Goal: Transaction & Acquisition: Book appointment/travel/reservation

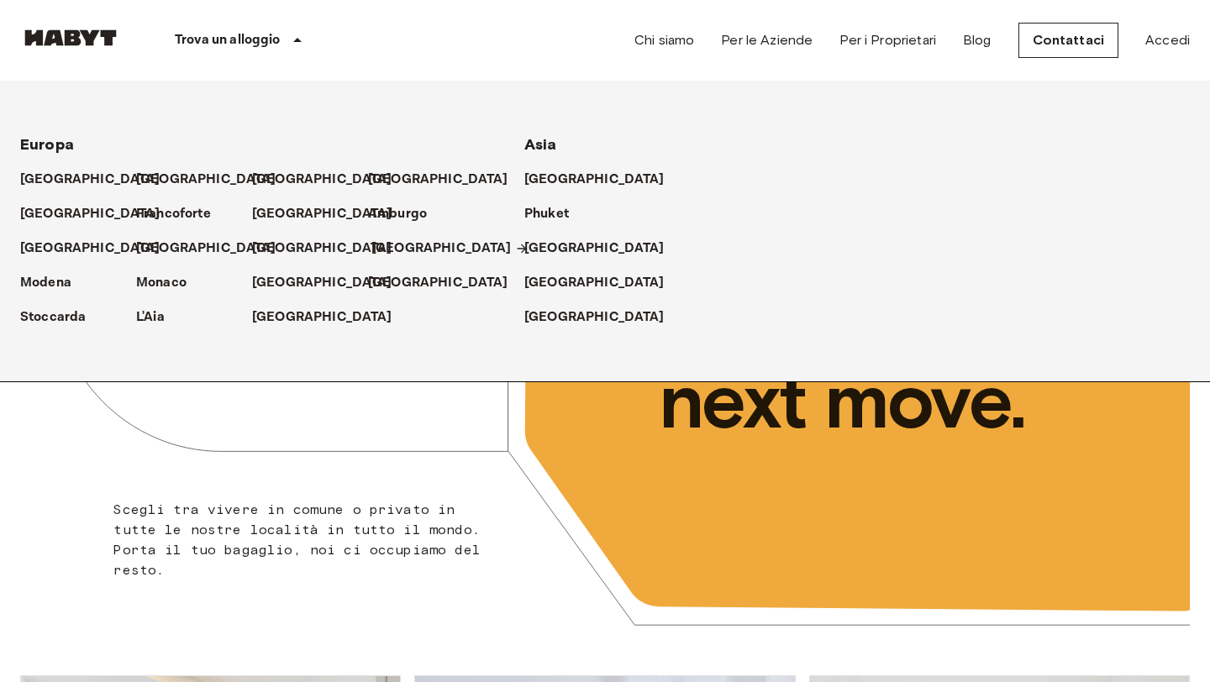
click at [400, 241] on p "[GEOGRAPHIC_DATA]" at bounding box center [441, 249] width 140 height 20
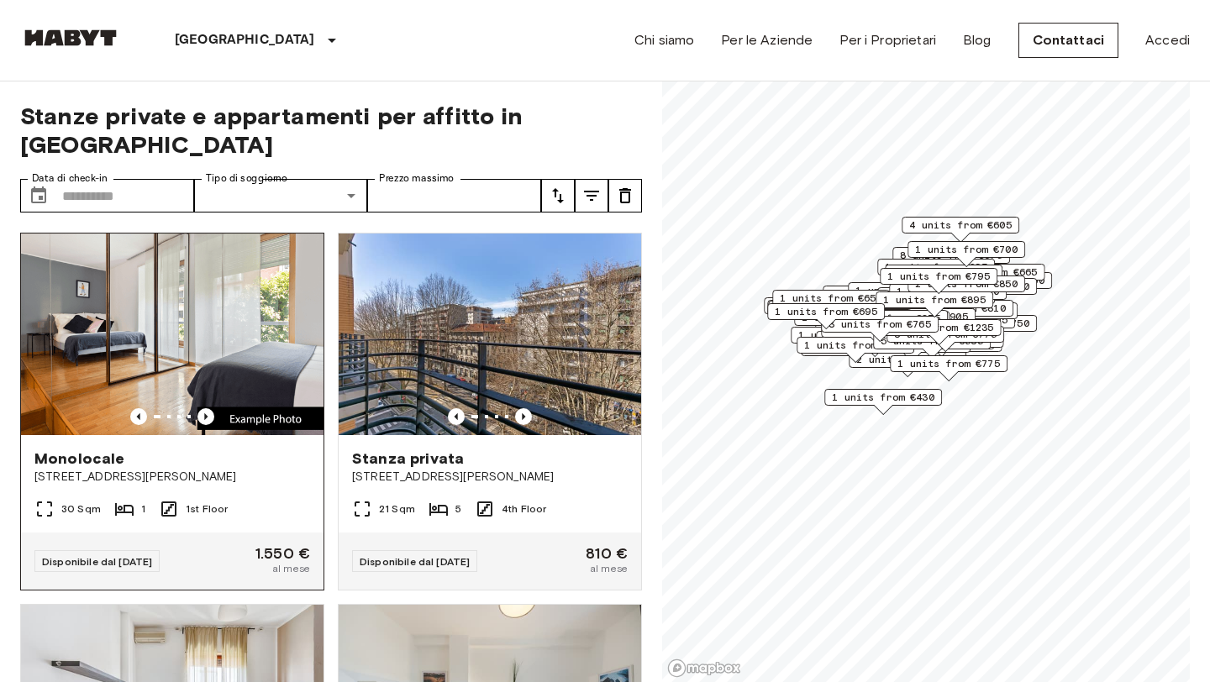
click at [177, 284] on img at bounding box center [172, 335] width 303 height 202
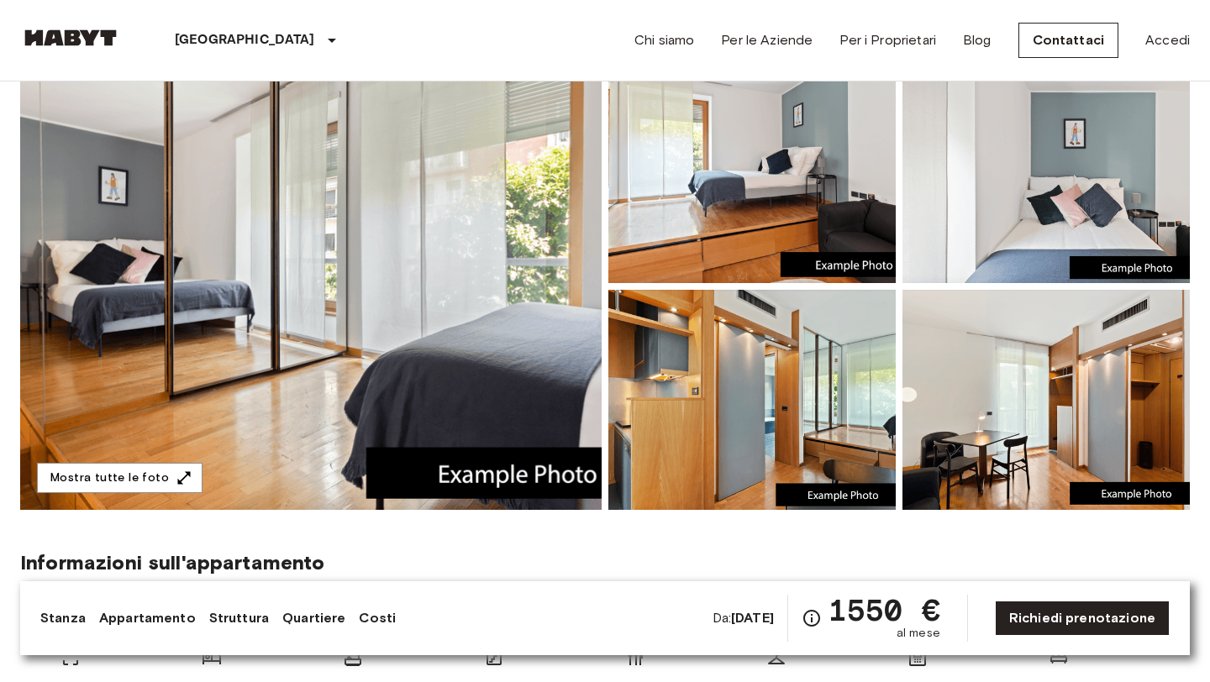
scroll to position [156, 0]
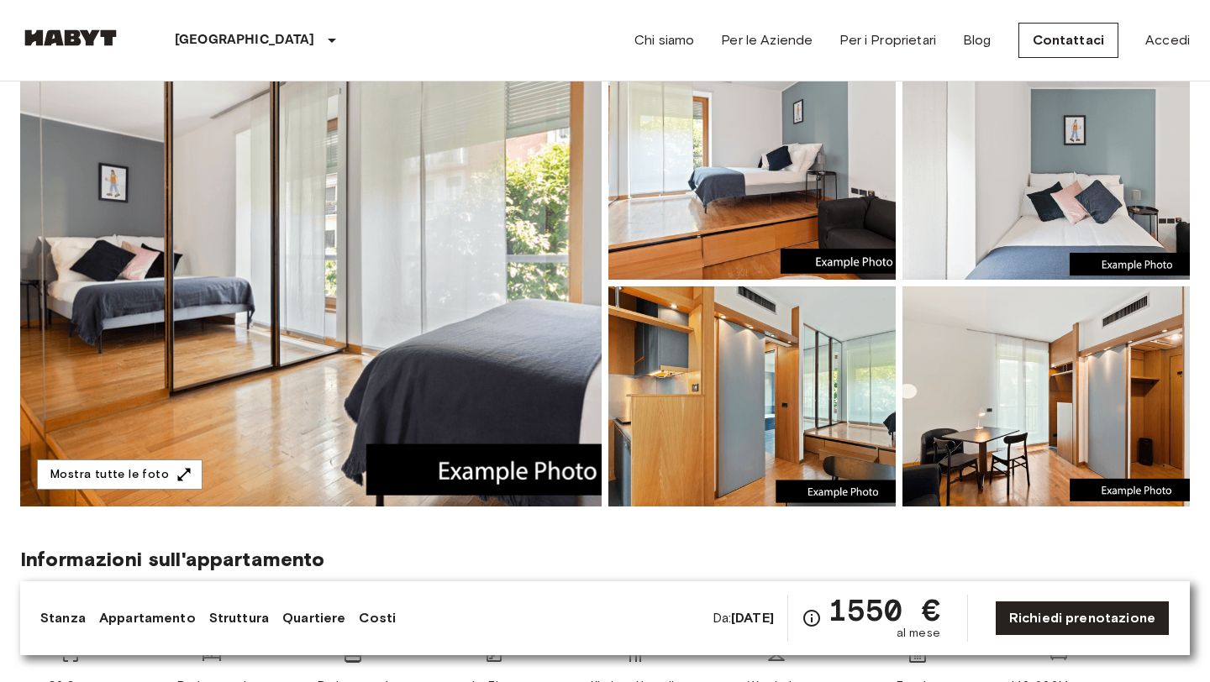
click at [350, 310] on img at bounding box center [310, 283] width 581 height 447
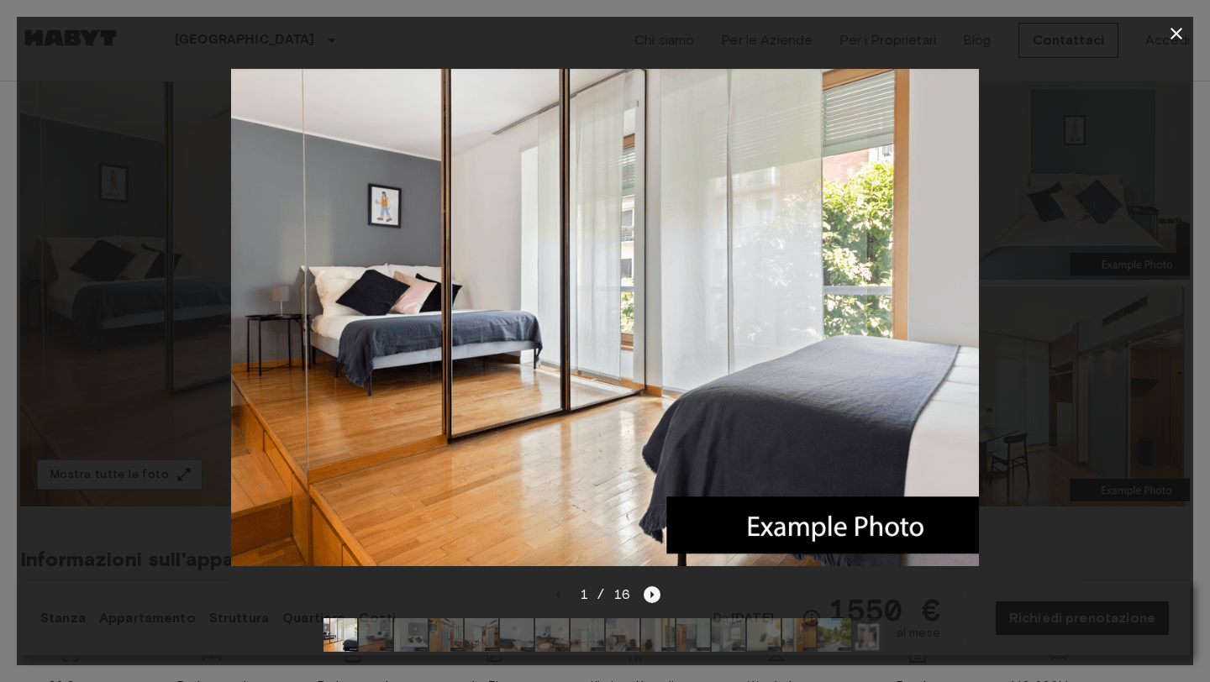
click at [653, 593] on icon "Next image" at bounding box center [652, 595] width 17 height 17
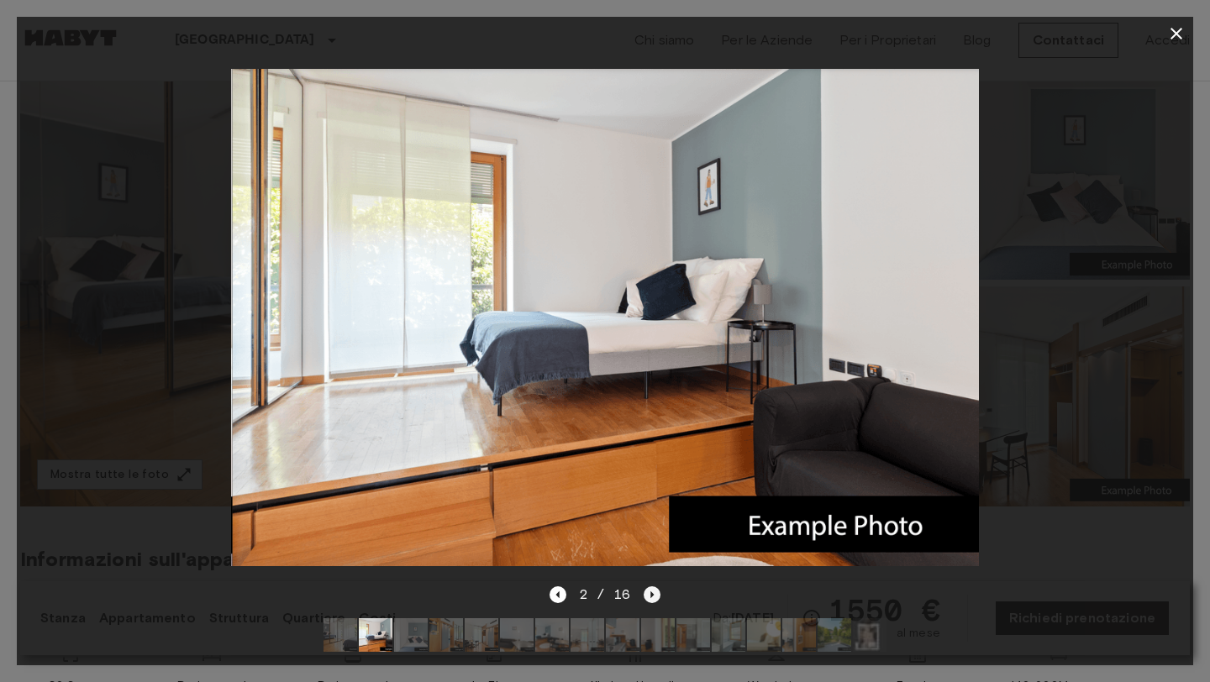
click at [653, 593] on icon "Next image" at bounding box center [652, 595] width 17 height 17
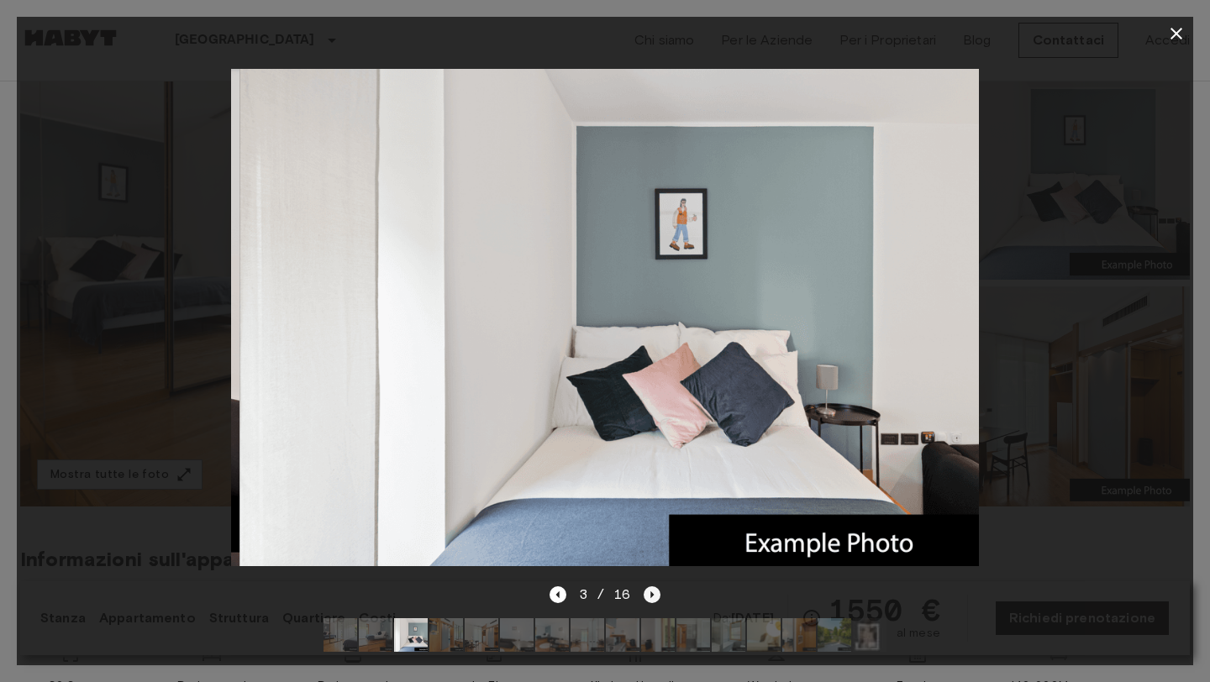
click at [653, 593] on icon "Next image" at bounding box center [652, 595] width 17 height 17
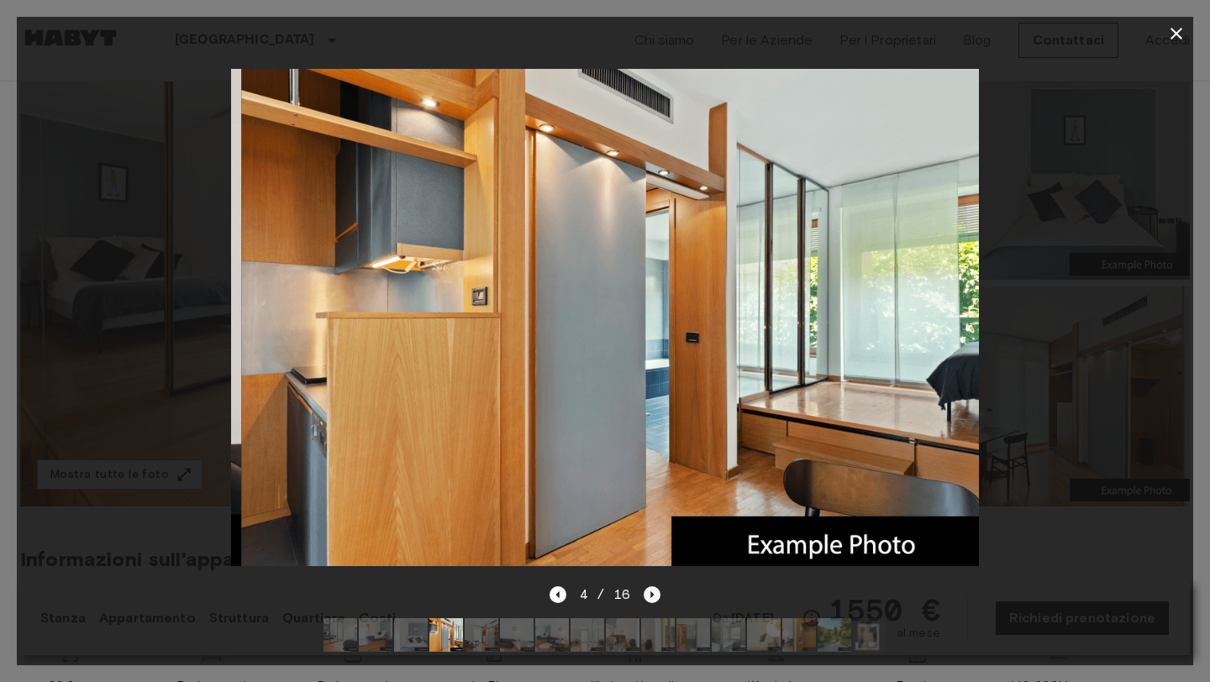
click at [653, 593] on icon "Next image" at bounding box center [652, 595] width 17 height 17
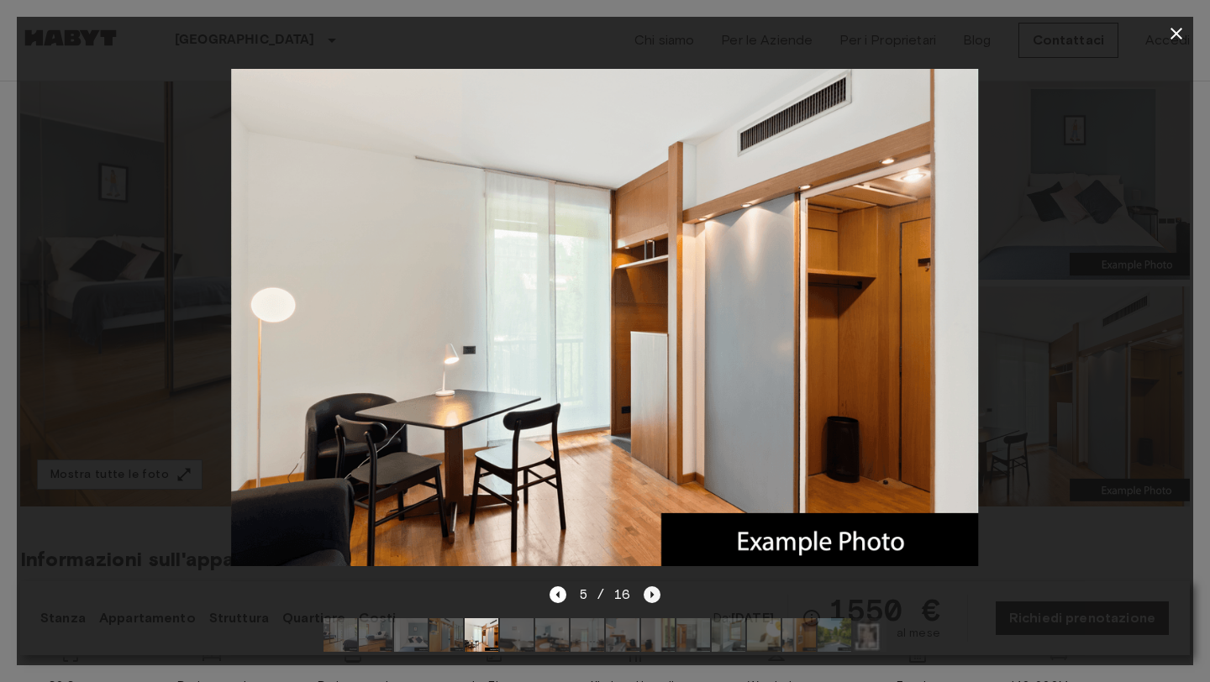
click at [653, 592] on icon "Next image" at bounding box center [652, 595] width 17 height 17
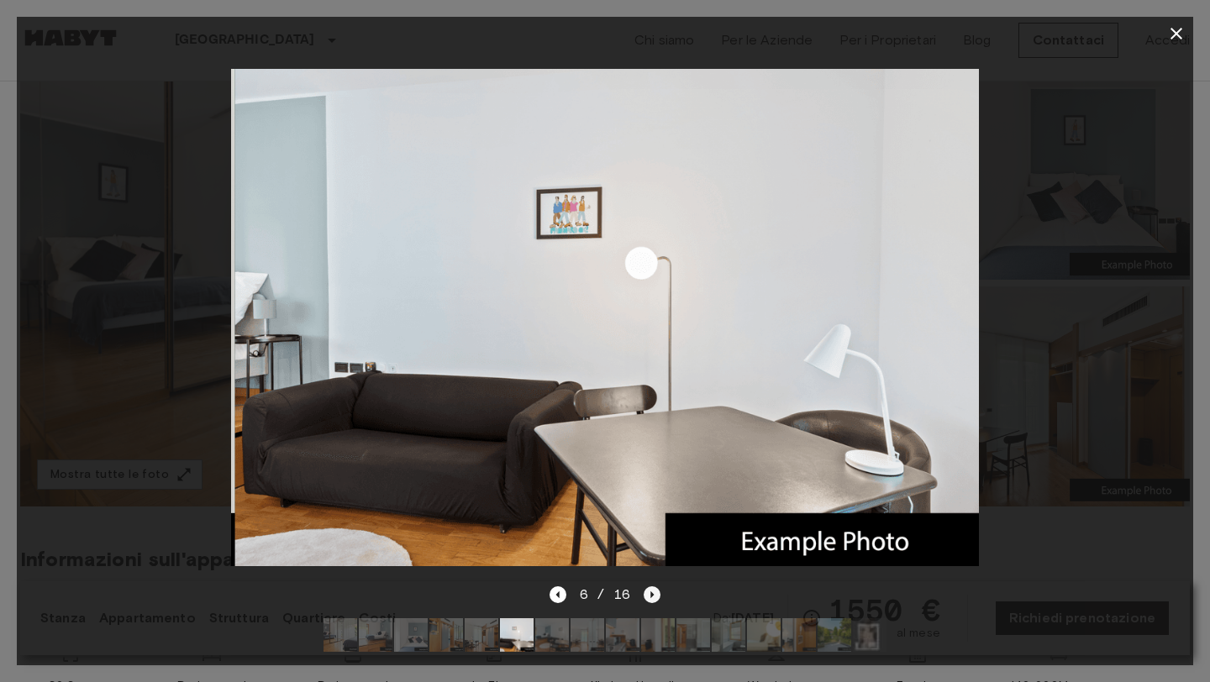
click at [653, 592] on icon "Next image" at bounding box center [652, 595] width 17 height 17
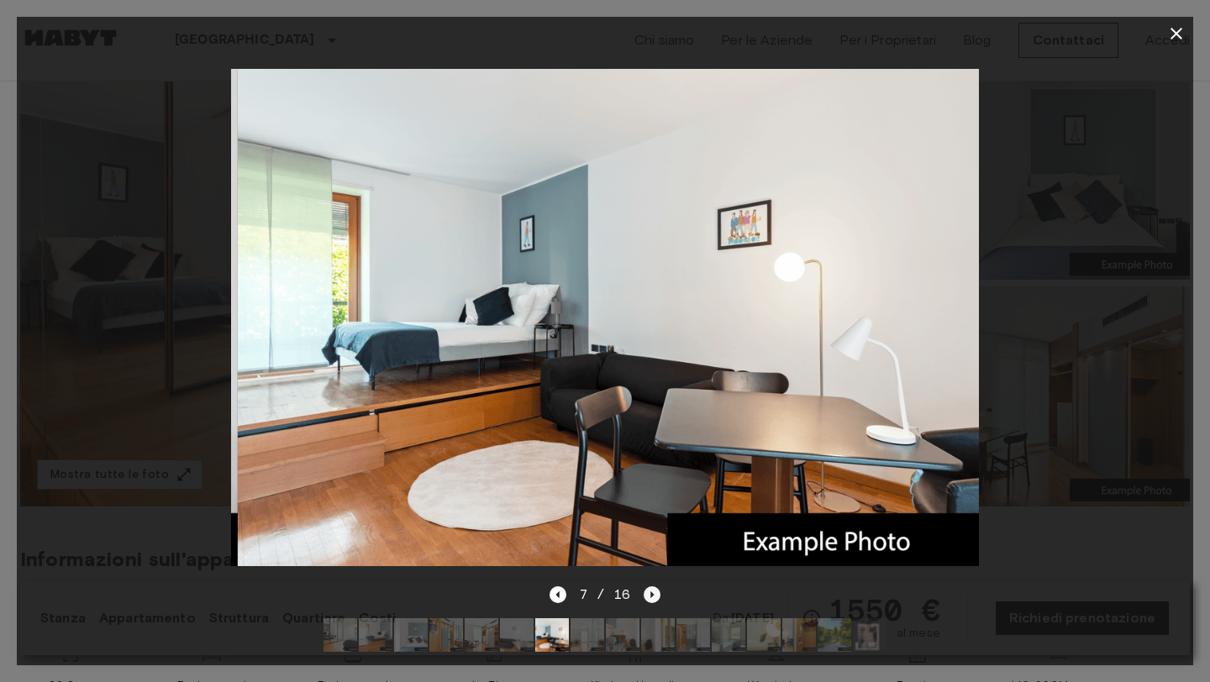
click at [653, 592] on icon "Next image" at bounding box center [652, 595] width 17 height 17
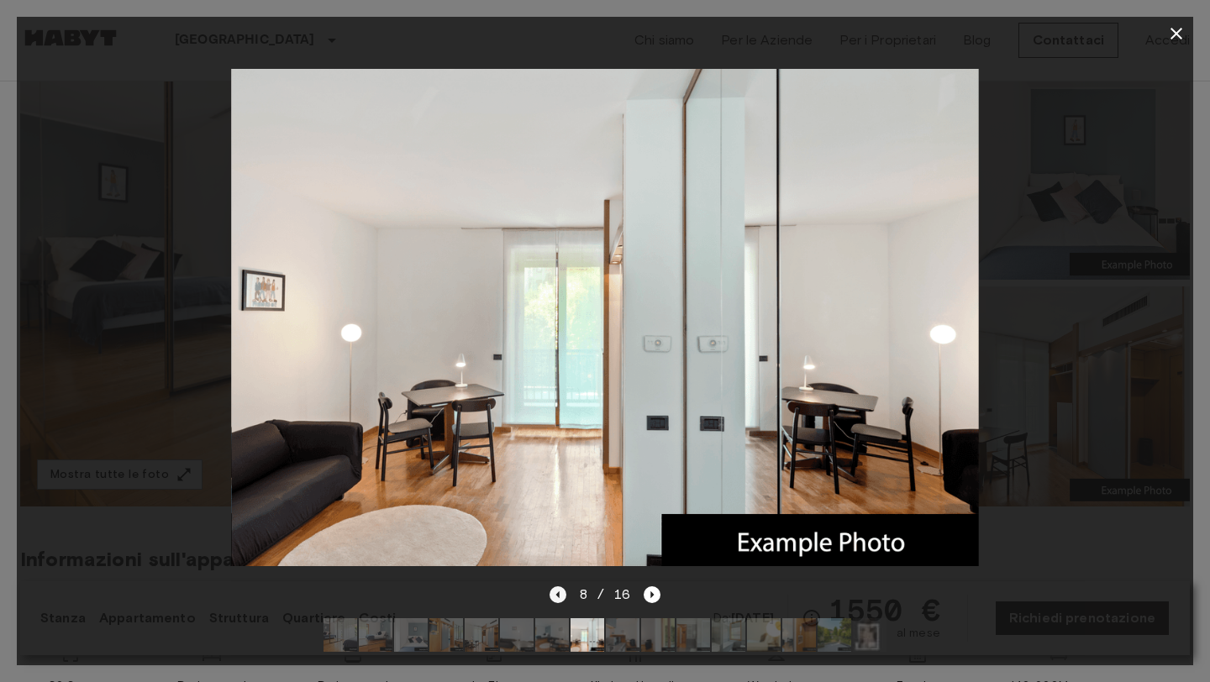
click at [566, 594] on icon "Previous image" at bounding box center [558, 595] width 17 height 17
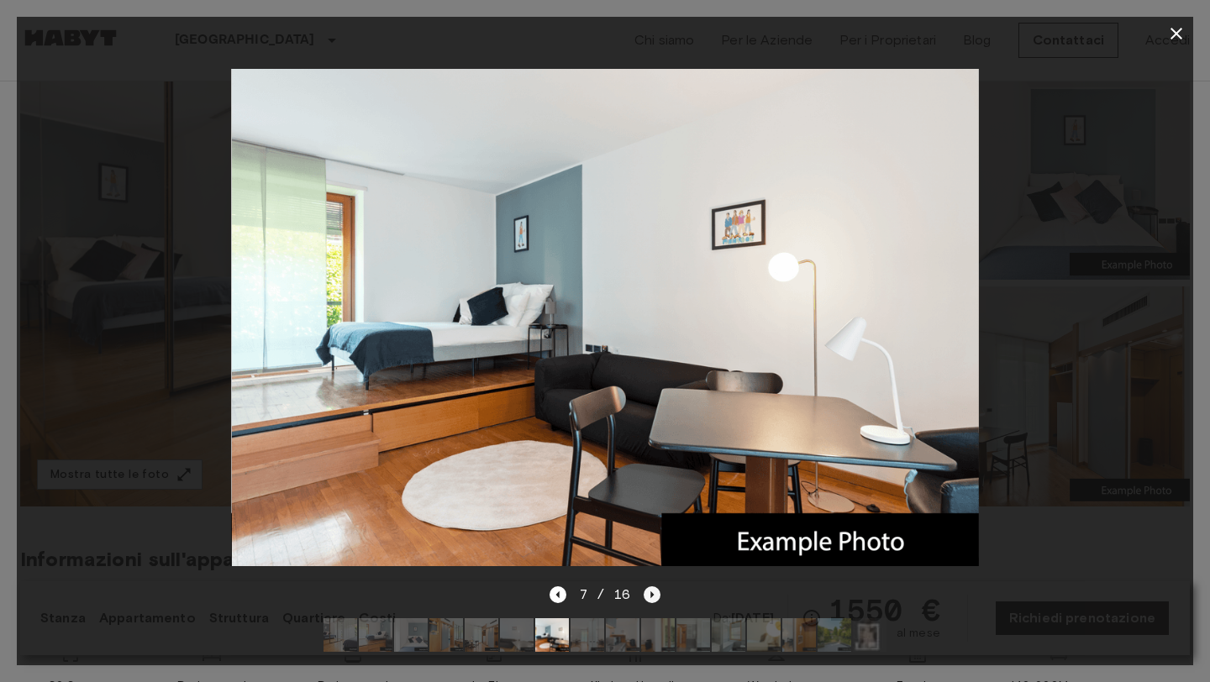
click at [652, 601] on icon "Next image" at bounding box center [652, 595] width 17 height 17
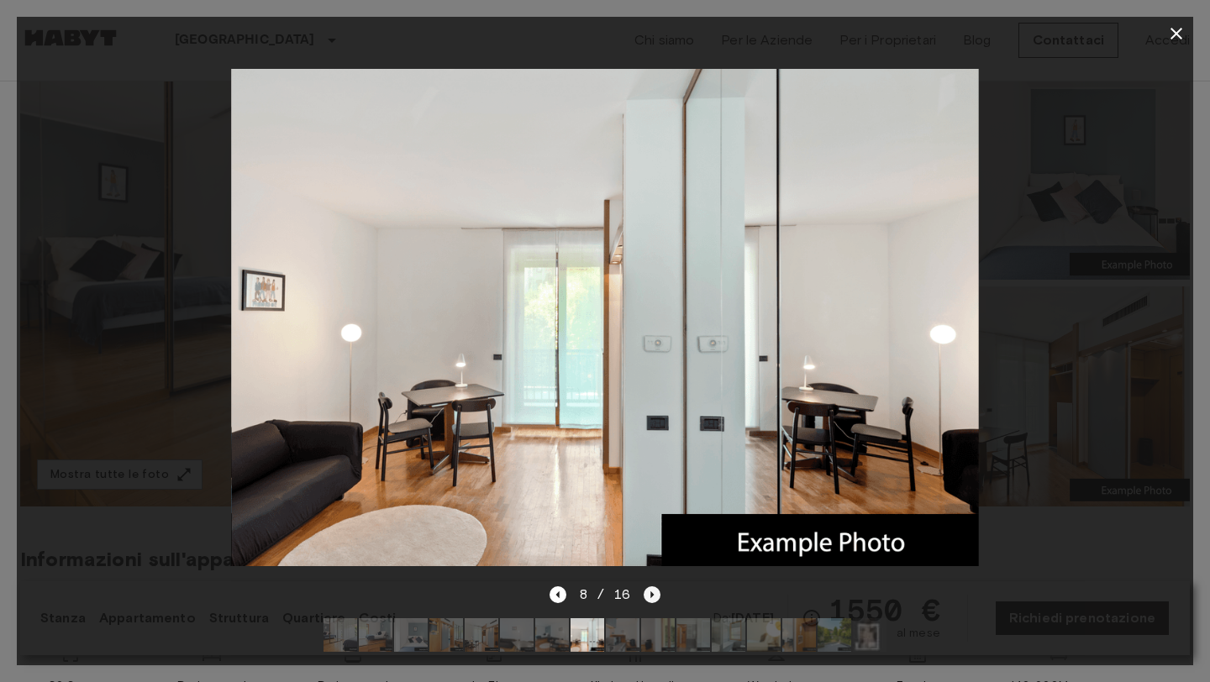
click at [652, 601] on icon "Next image" at bounding box center [652, 595] width 17 height 17
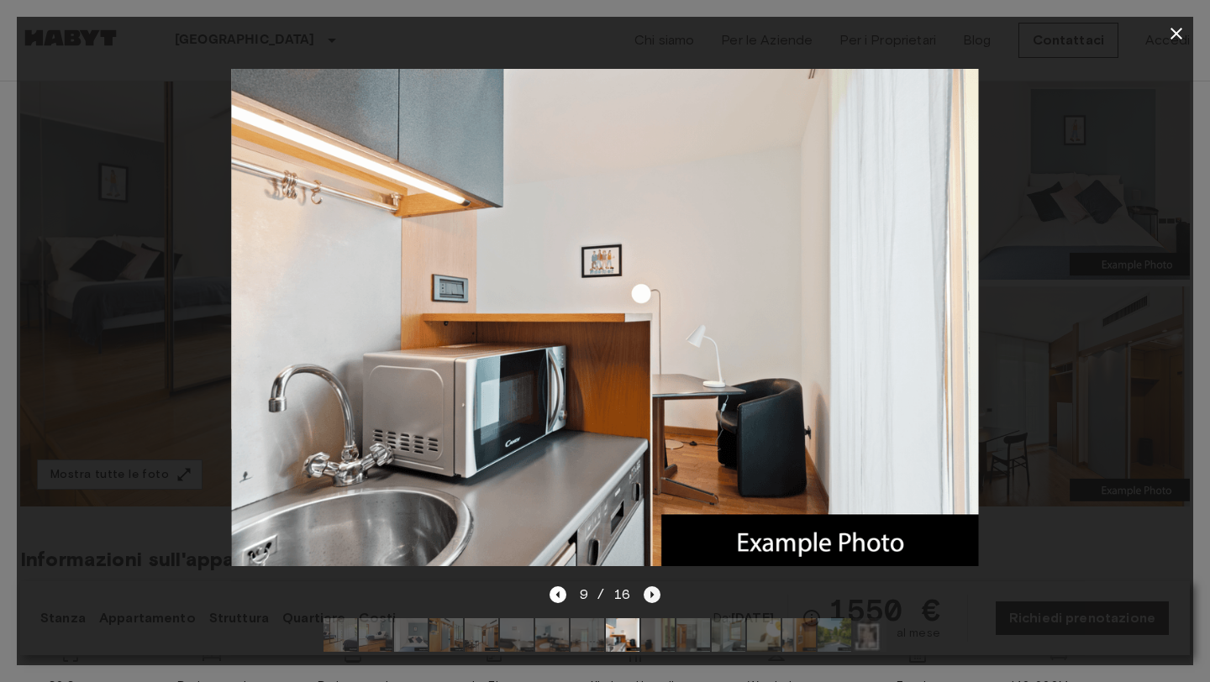
click at [652, 601] on icon "Next image" at bounding box center [652, 595] width 17 height 17
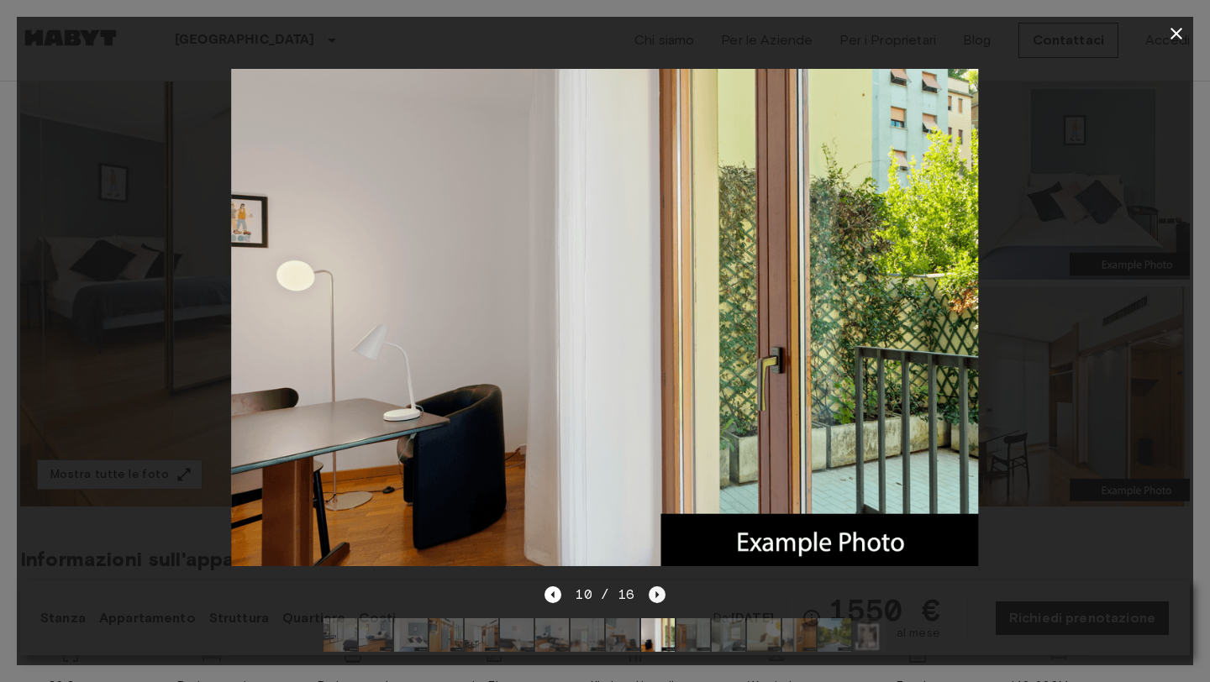
click at [652, 601] on icon "Next image" at bounding box center [657, 595] width 17 height 17
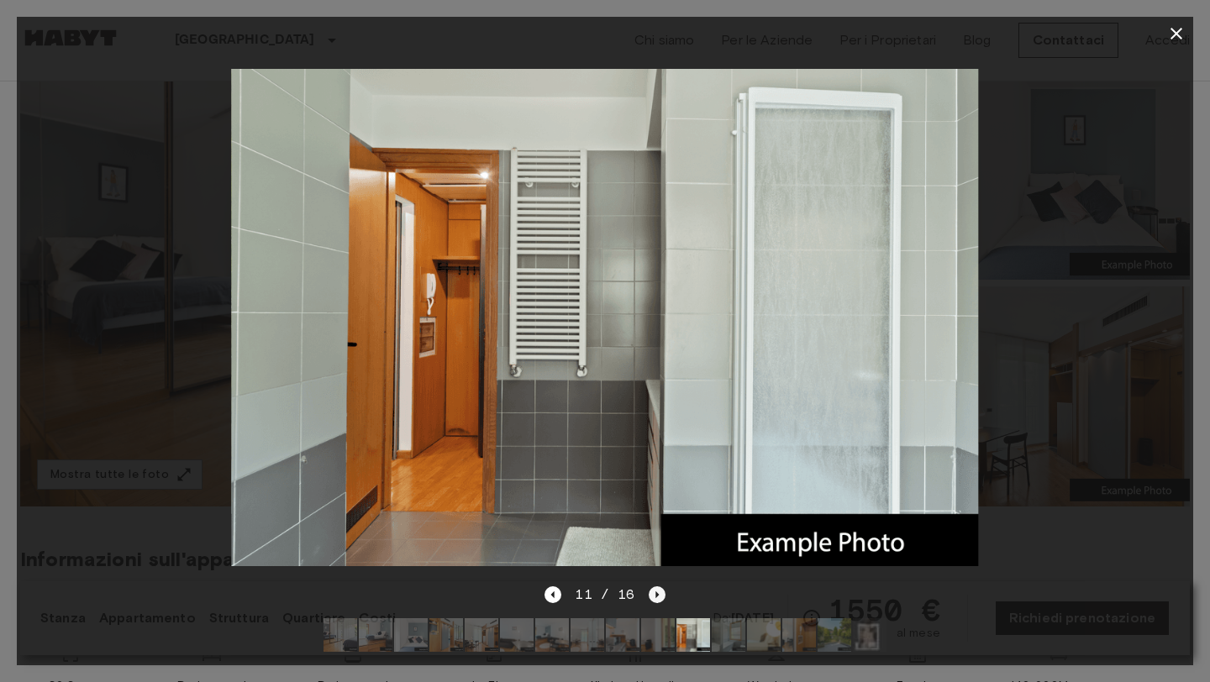
click at [652, 601] on icon "Next image" at bounding box center [657, 595] width 17 height 17
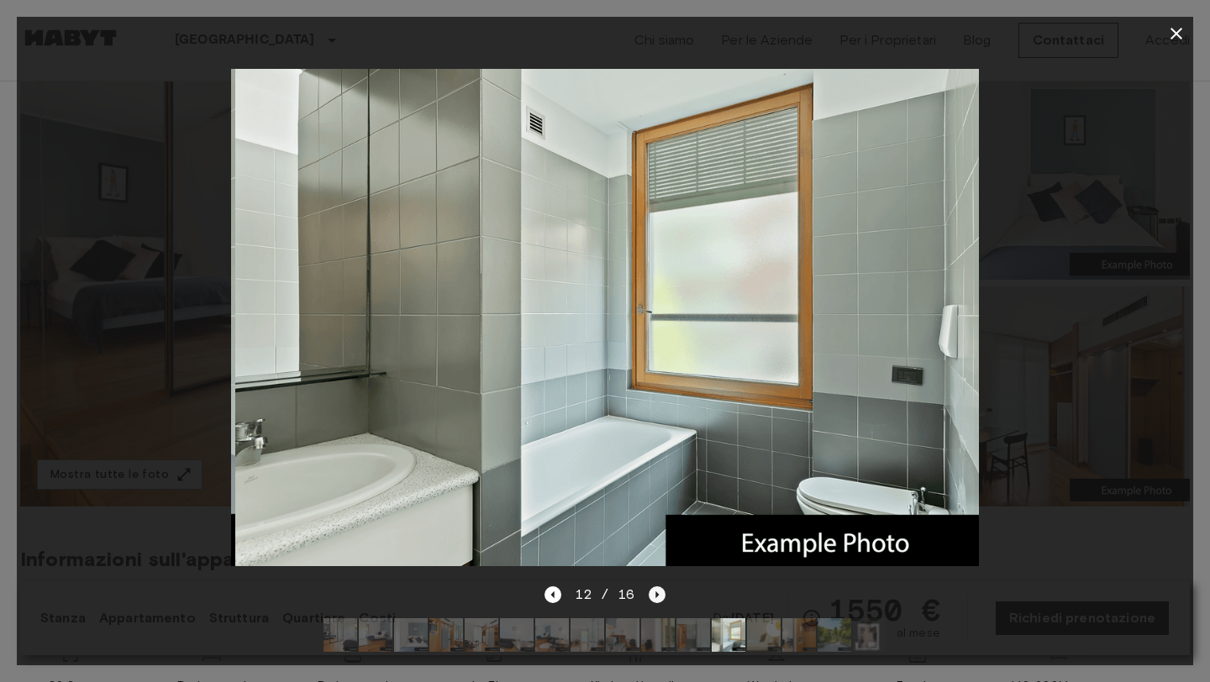
click at [652, 601] on icon "Next image" at bounding box center [657, 595] width 17 height 17
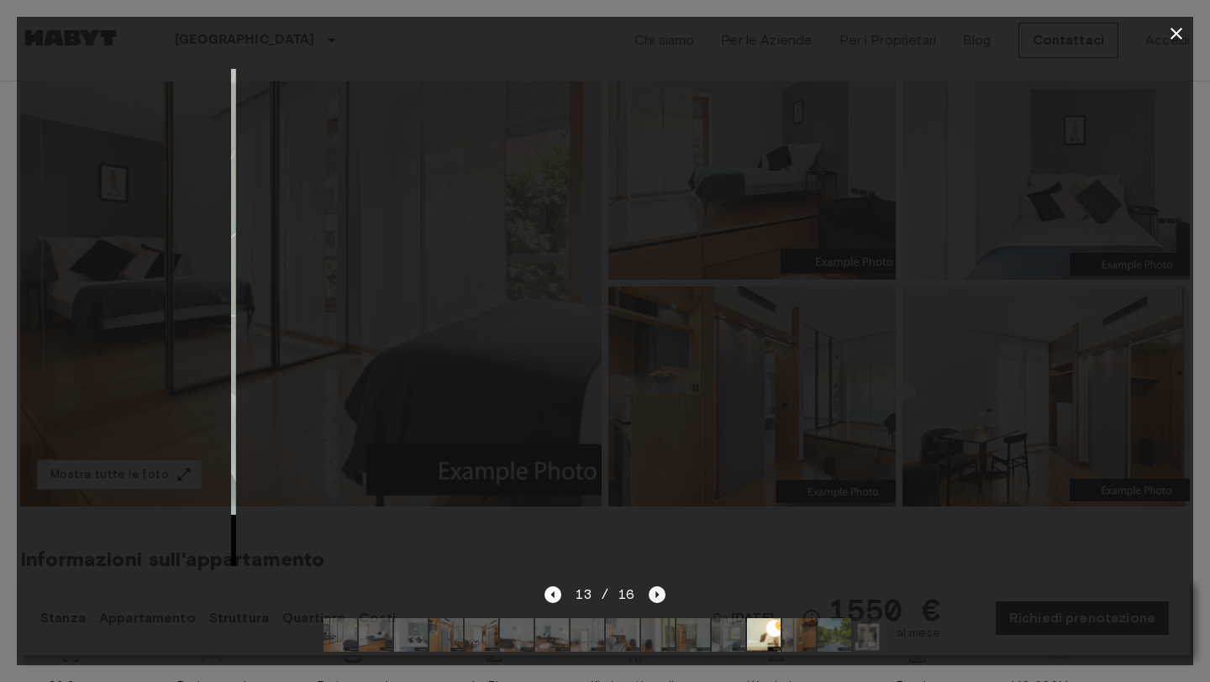
click at [652, 601] on icon "Next image" at bounding box center [657, 595] width 17 height 17
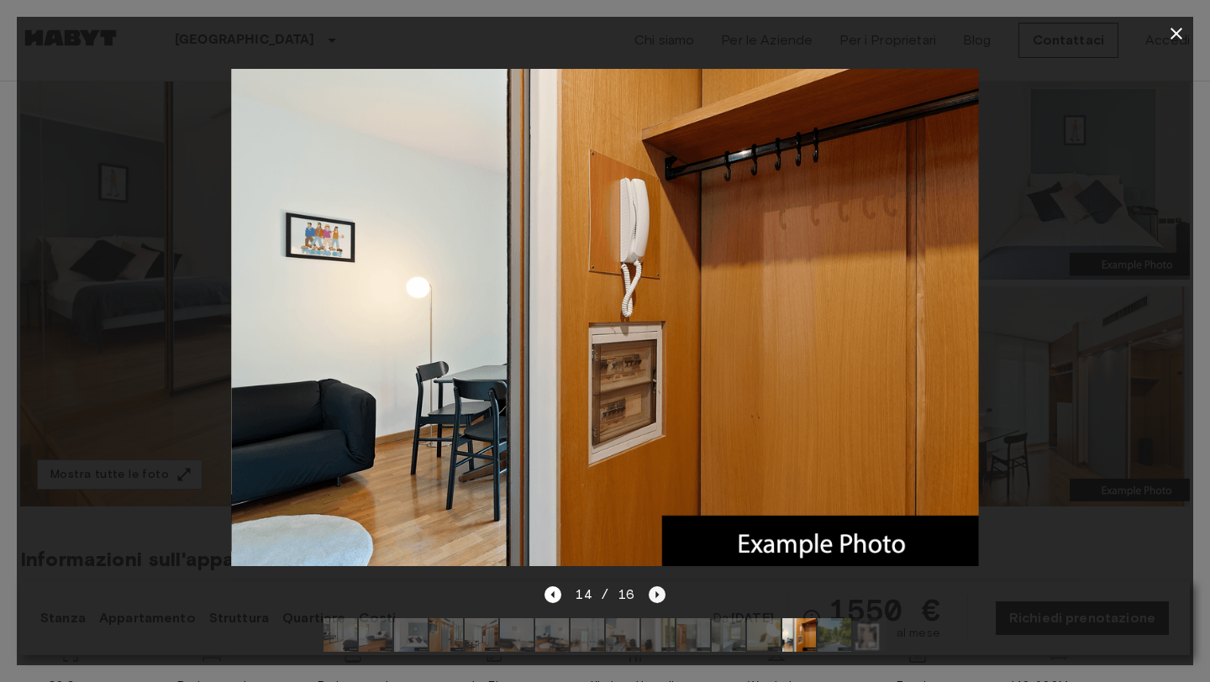
click at [652, 601] on icon "Next image" at bounding box center [657, 595] width 17 height 17
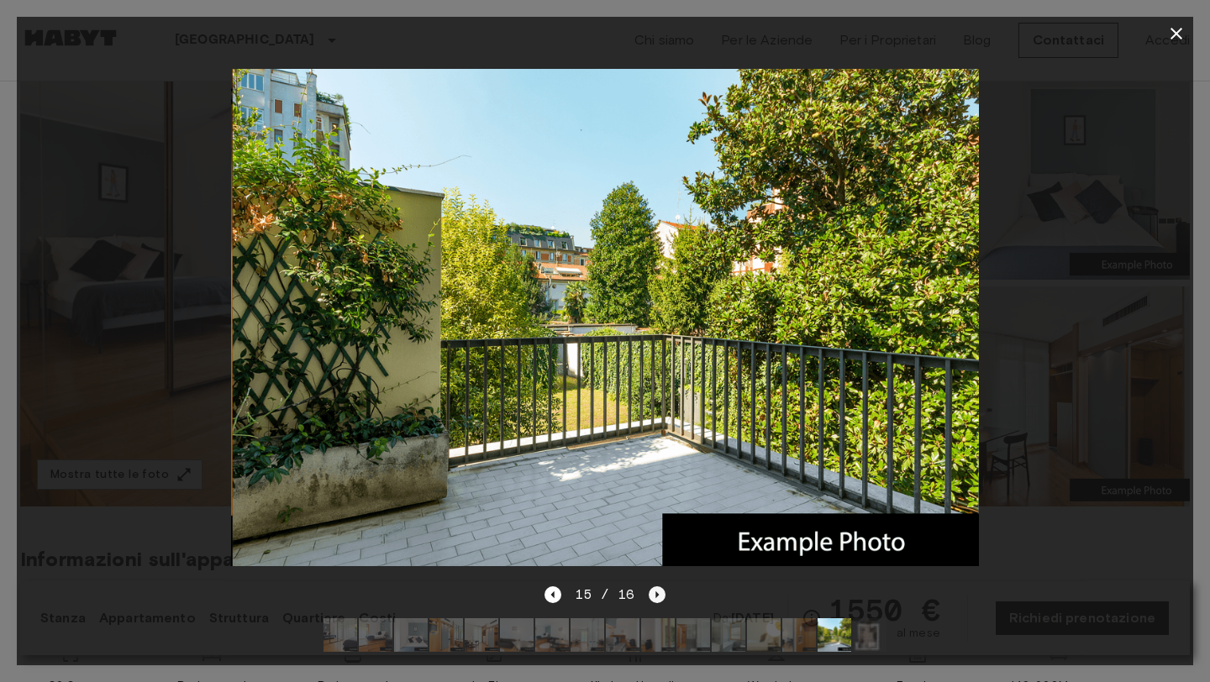
click at [652, 601] on icon "Next image" at bounding box center [657, 595] width 17 height 17
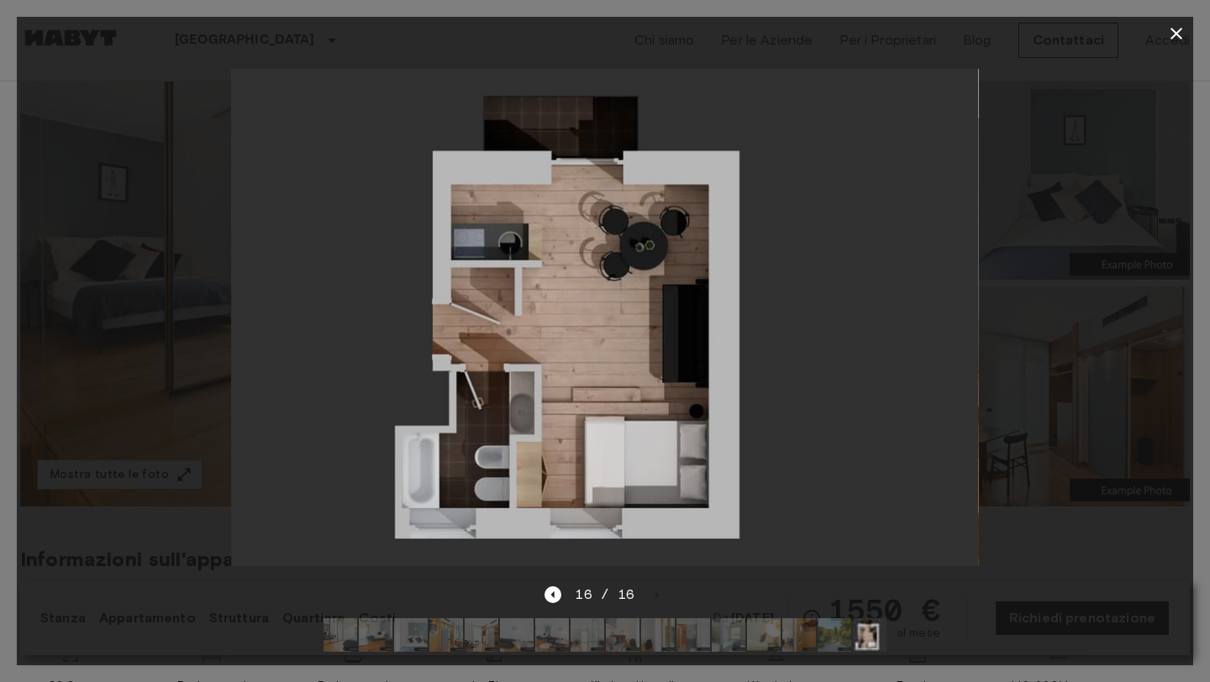
click at [1173, 26] on icon "button" at bounding box center [1176, 34] width 20 height 20
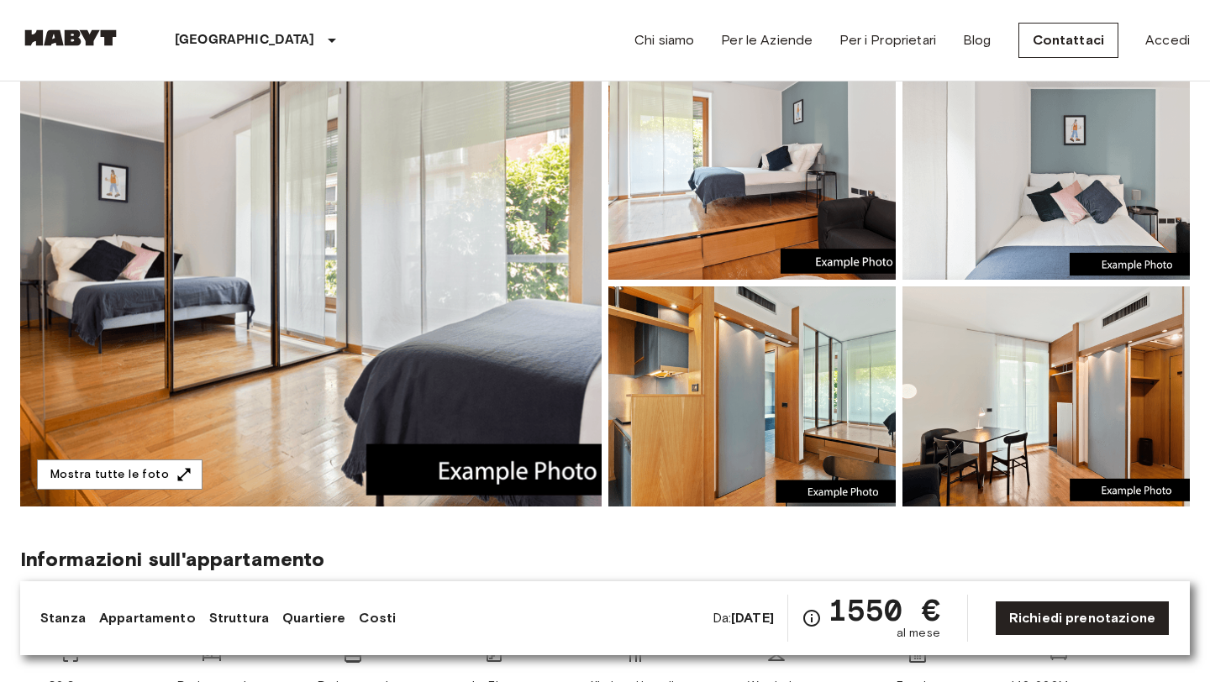
click at [492, 341] on img at bounding box center [310, 283] width 581 height 447
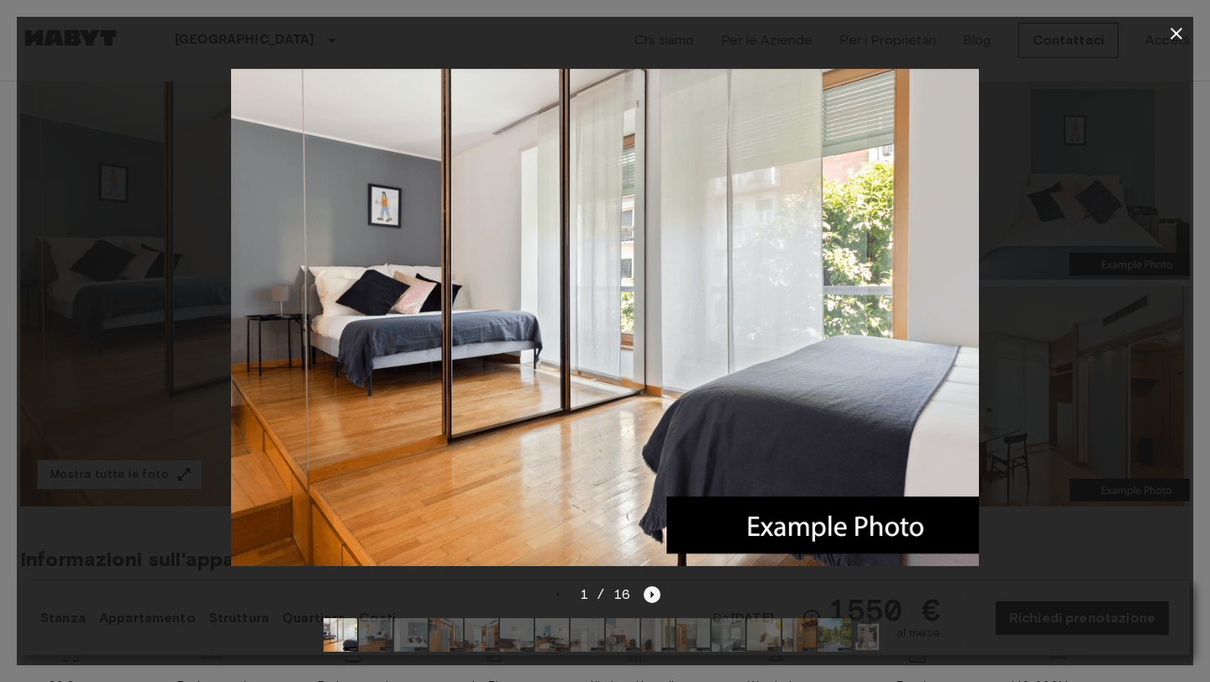
click at [649, 600] on icon "Next image" at bounding box center [652, 595] width 17 height 17
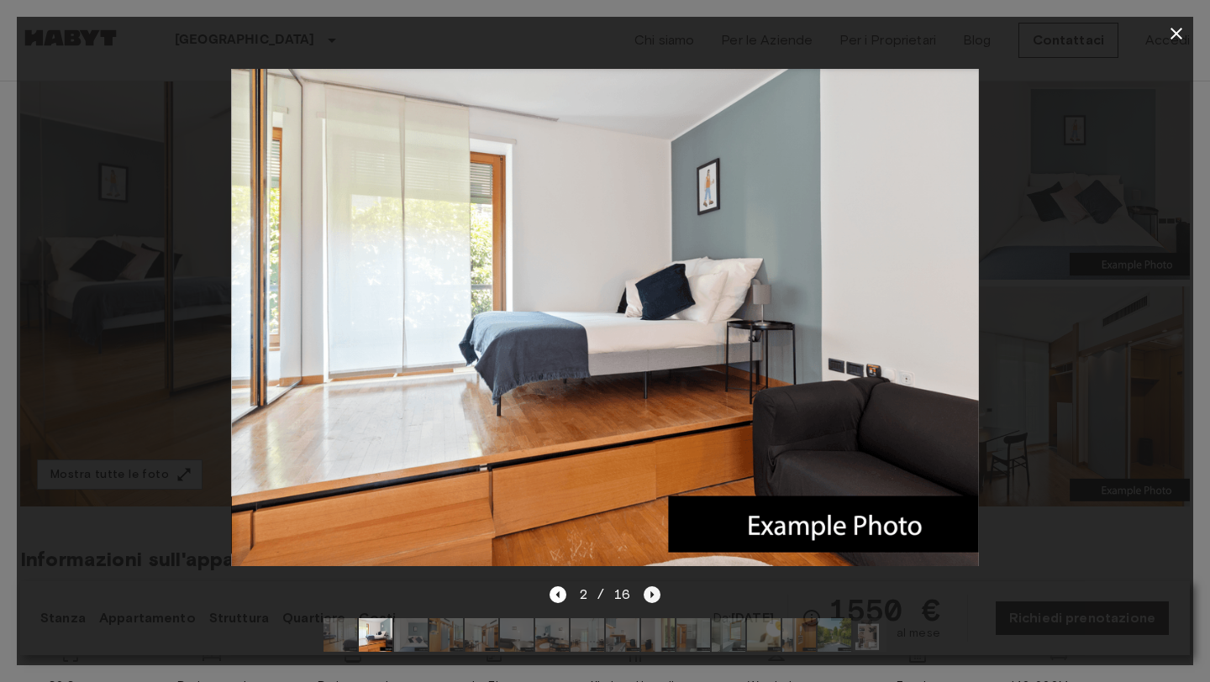
click at [649, 600] on icon "Next image" at bounding box center [652, 595] width 17 height 17
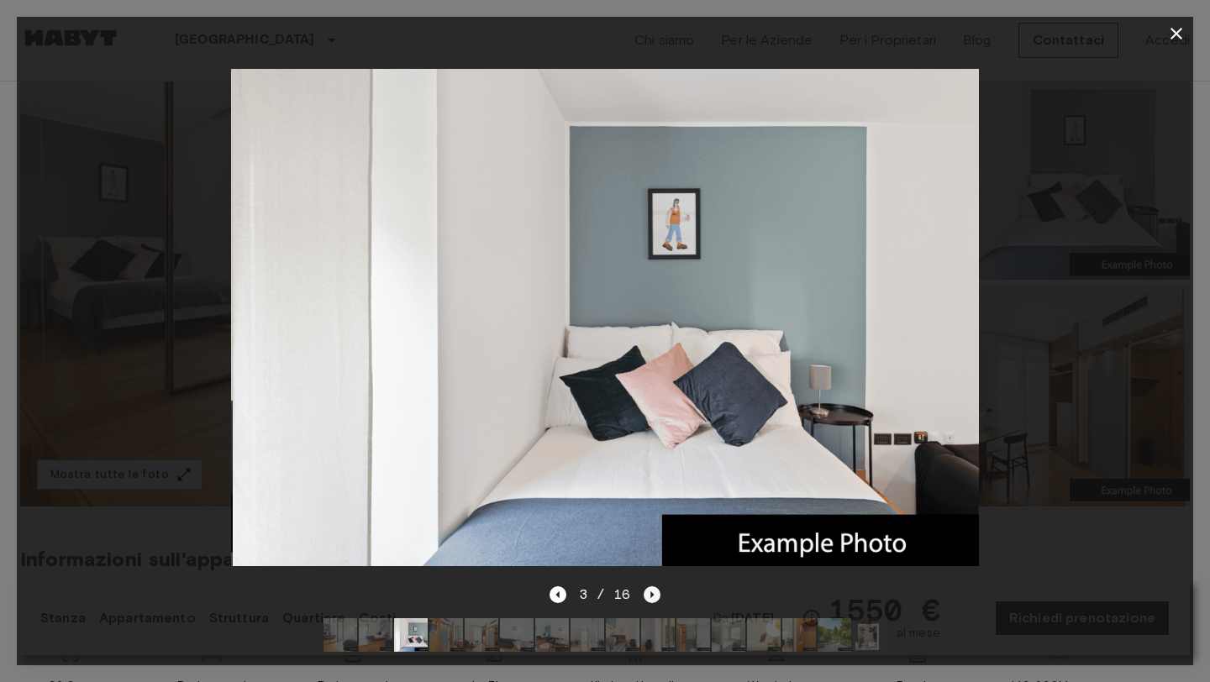
click at [649, 600] on icon "Next image" at bounding box center [652, 595] width 17 height 17
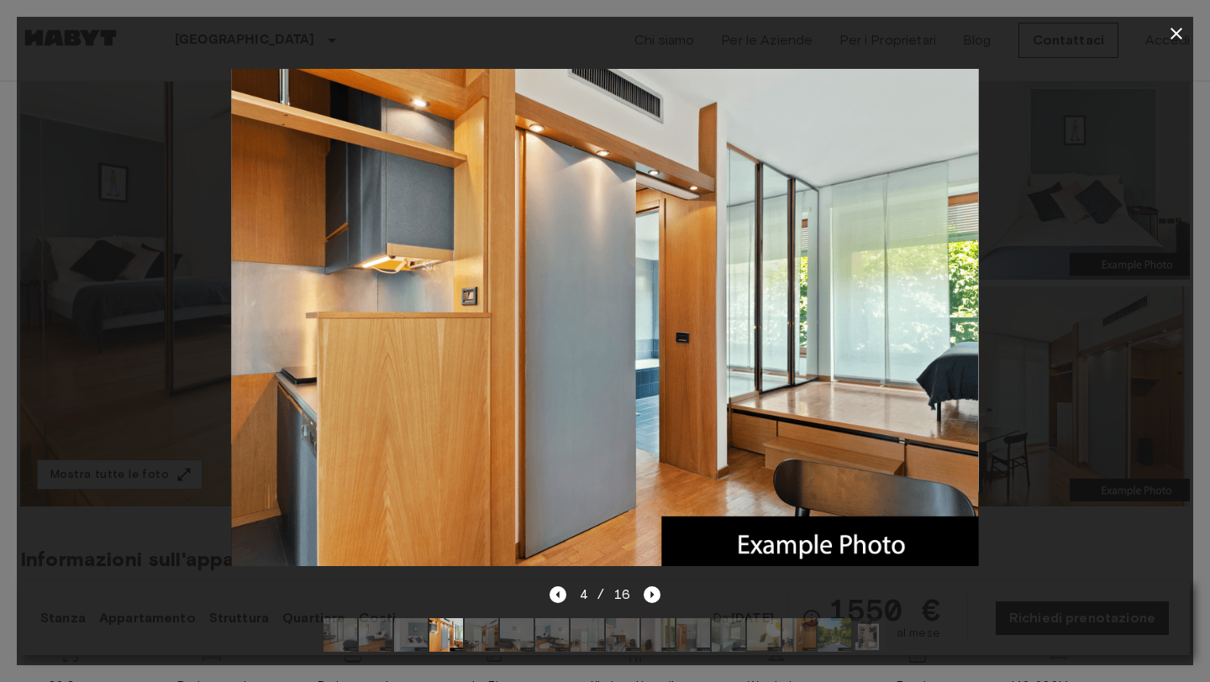
click at [1045, 265] on div at bounding box center [605, 317] width 1176 height 534
click at [648, 595] on icon "Next image" at bounding box center [652, 595] width 17 height 17
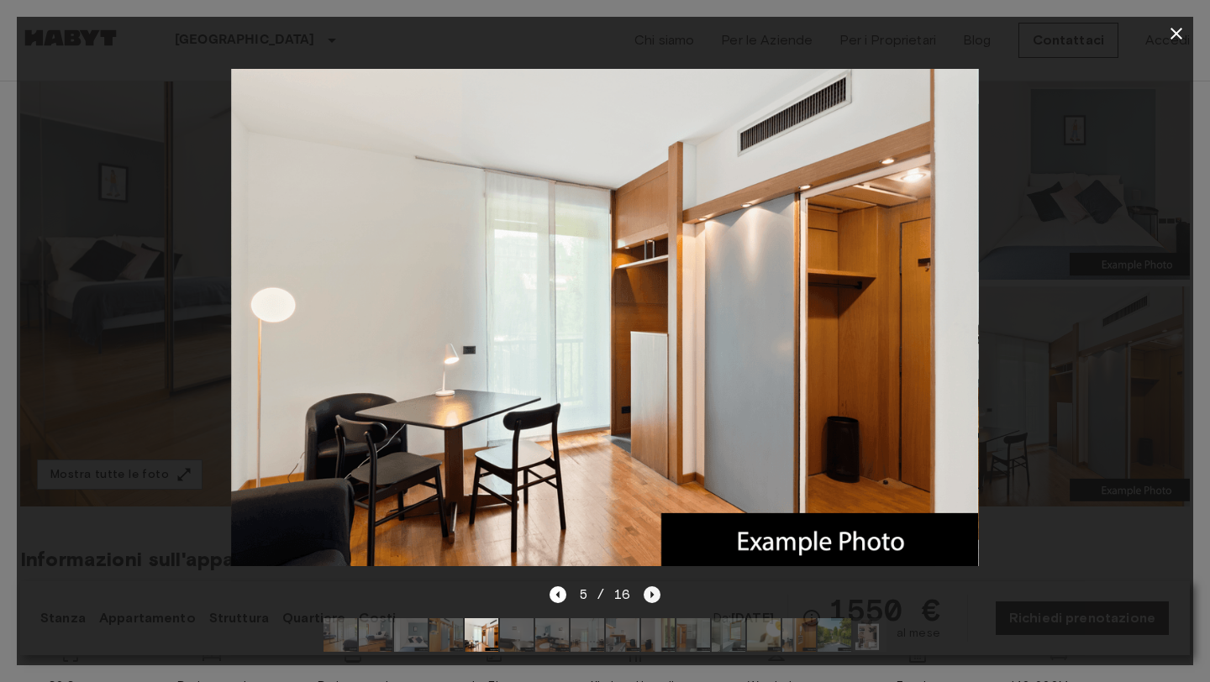
click at [649, 597] on icon "Next image" at bounding box center [652, 595] width 17 height 17
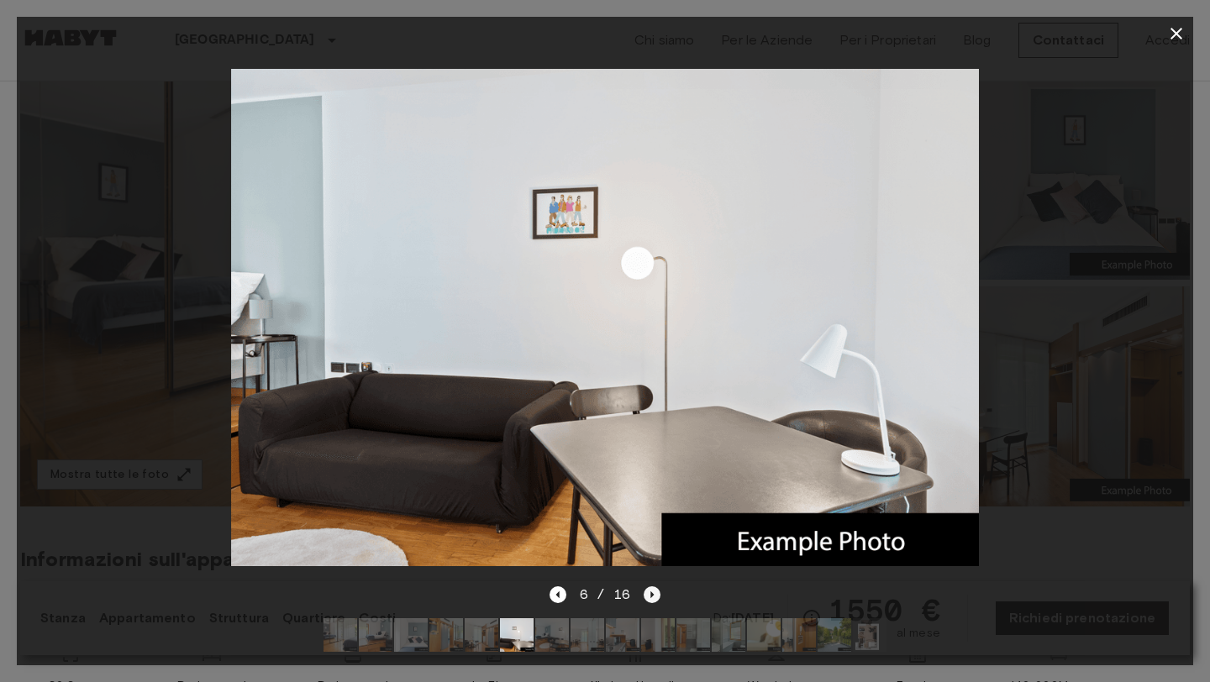
click at [649, 597] on icon "Next image" at bounding box center [652, 595] width 17 height 17
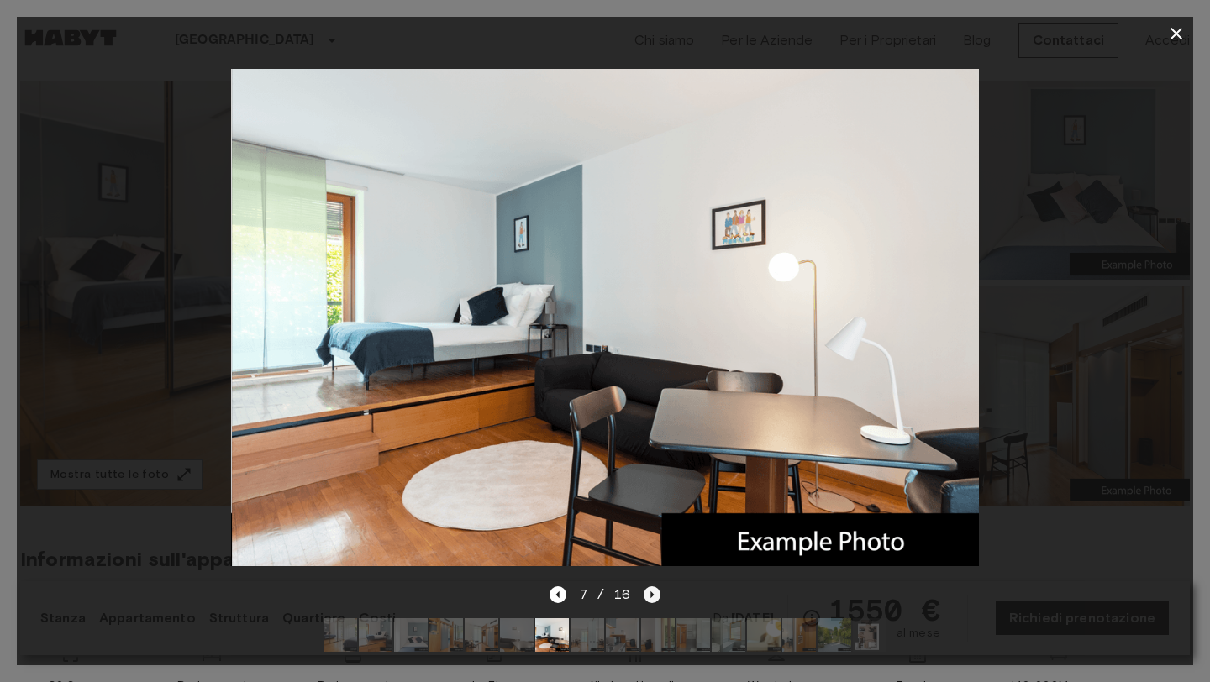
click at [649, 597] on icon "Next image" at bounding box center [652, 595] width 17 height 17
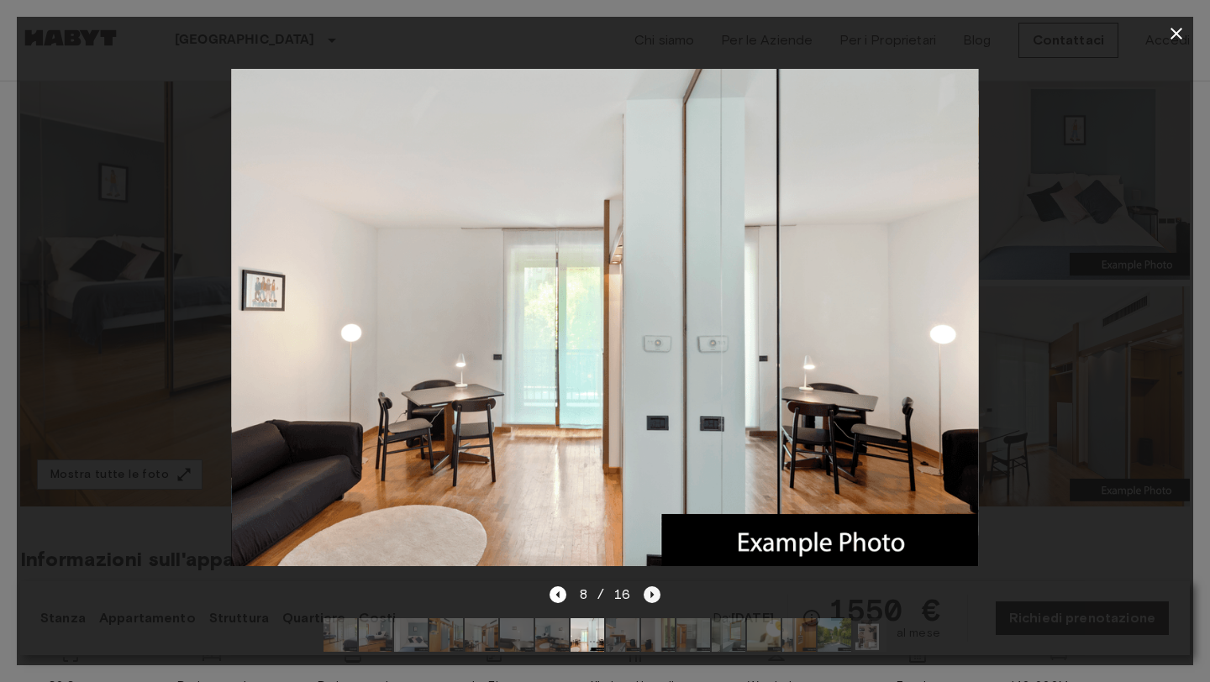
click at [651, 592] on icon "Next image" at bounding box center [652, 595] width 3 height 7
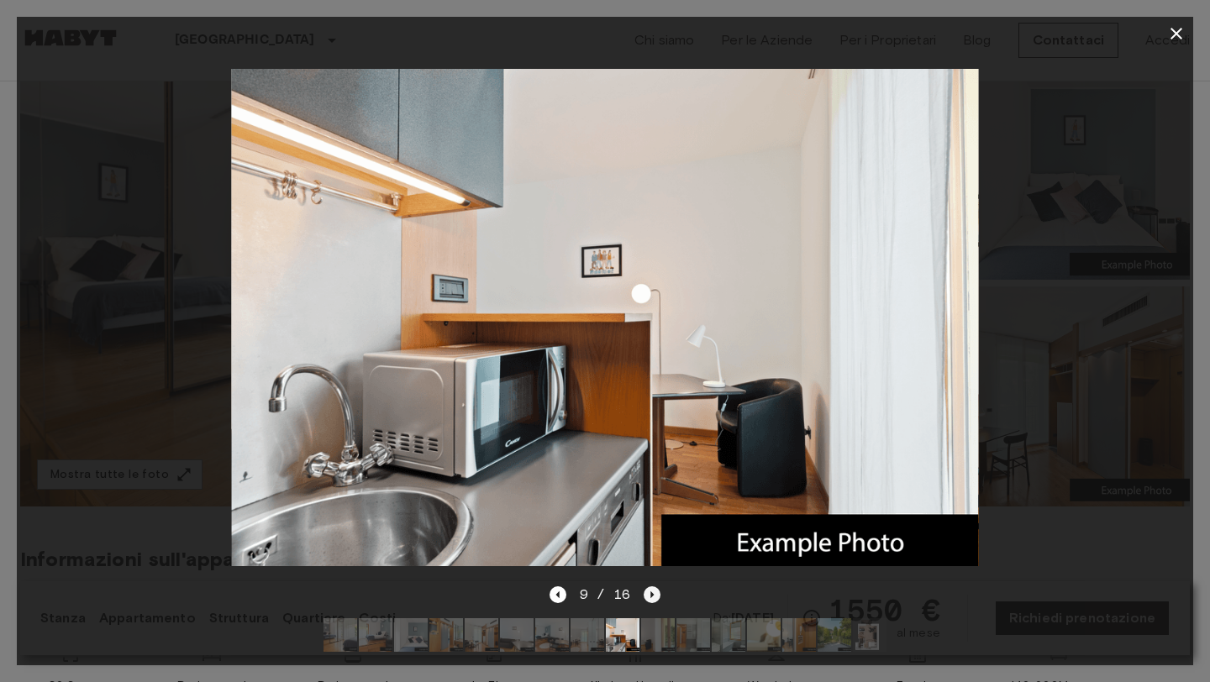
click at [651, 592] on icon "Next image" at bounding box center [652, 595] width 3 height 7
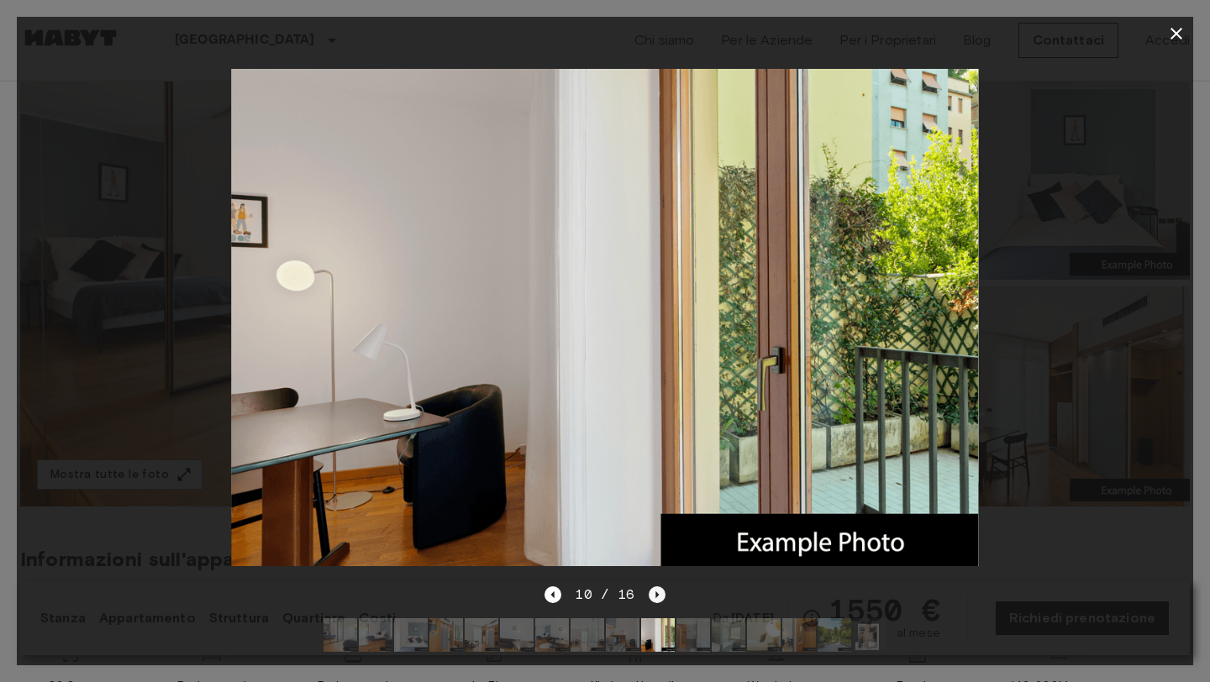
click at [650, 592] on icon "Next image" at bounding box center [657, 595] width 17 height 17
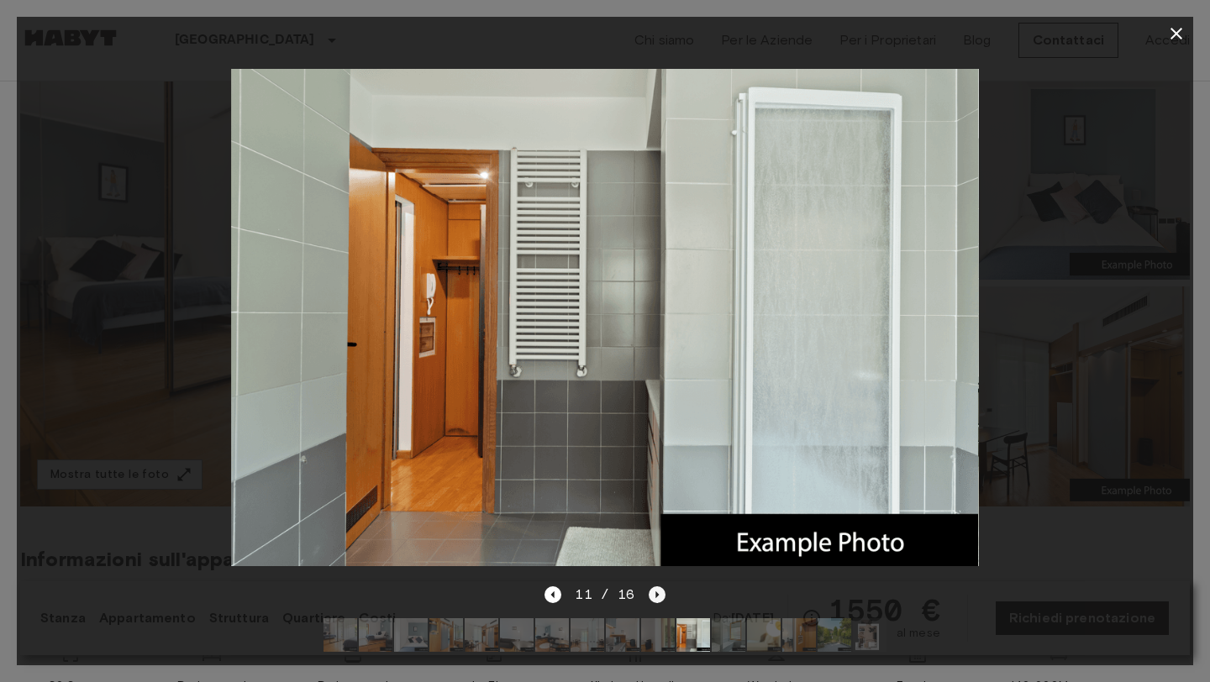
click at [650, 592] on icon "Next image" at bounding box center [657, 595] width 17 height 17
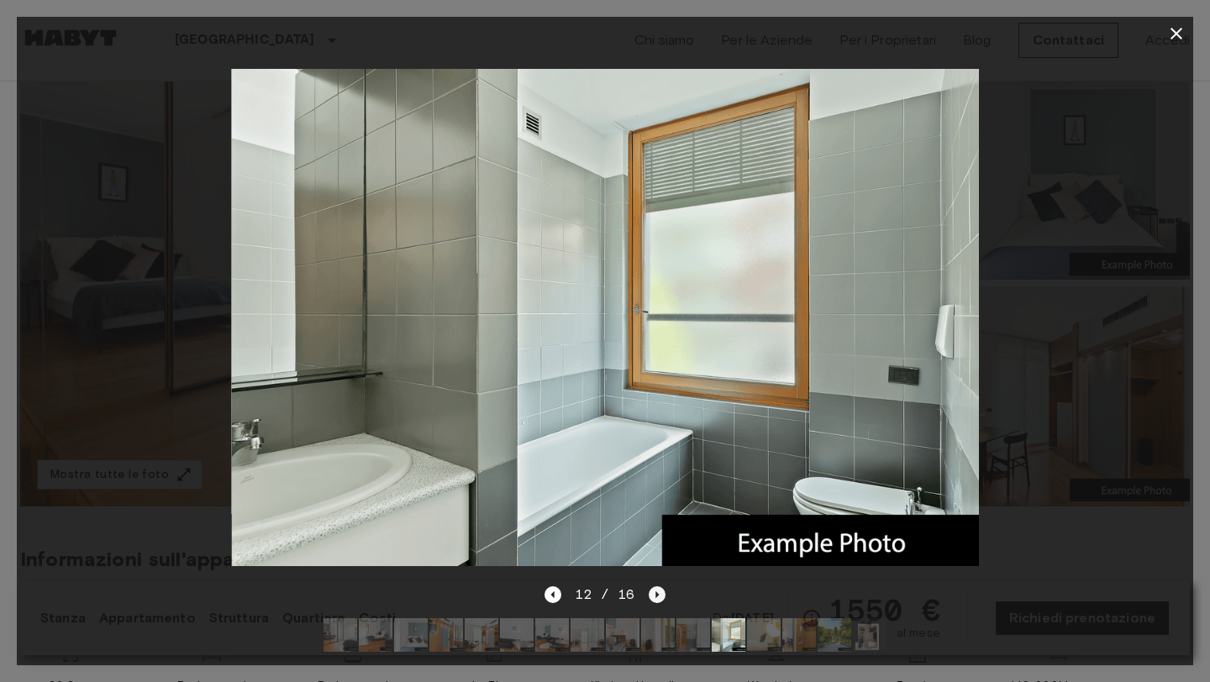
click at [650, 592] on icon "Next image" at bounding box center [657, 595] width 17 height 17
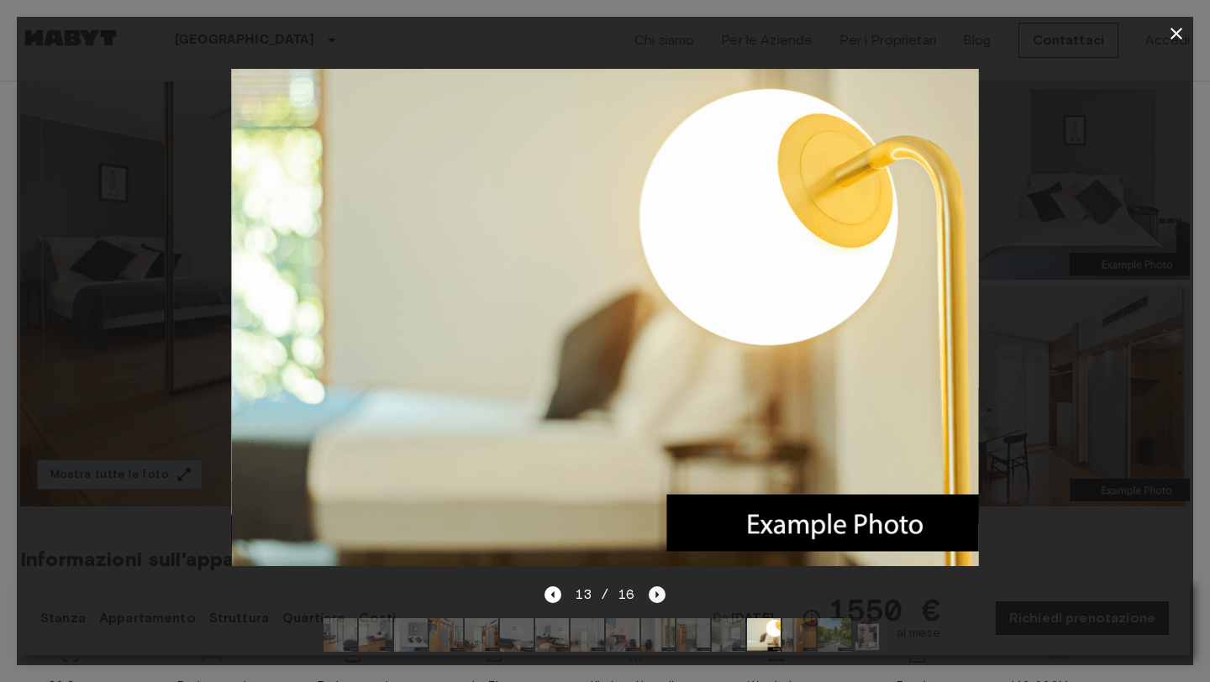
click at [650, 591] on icon "Next image" at bounding box center [657, 595] width 17 height 17
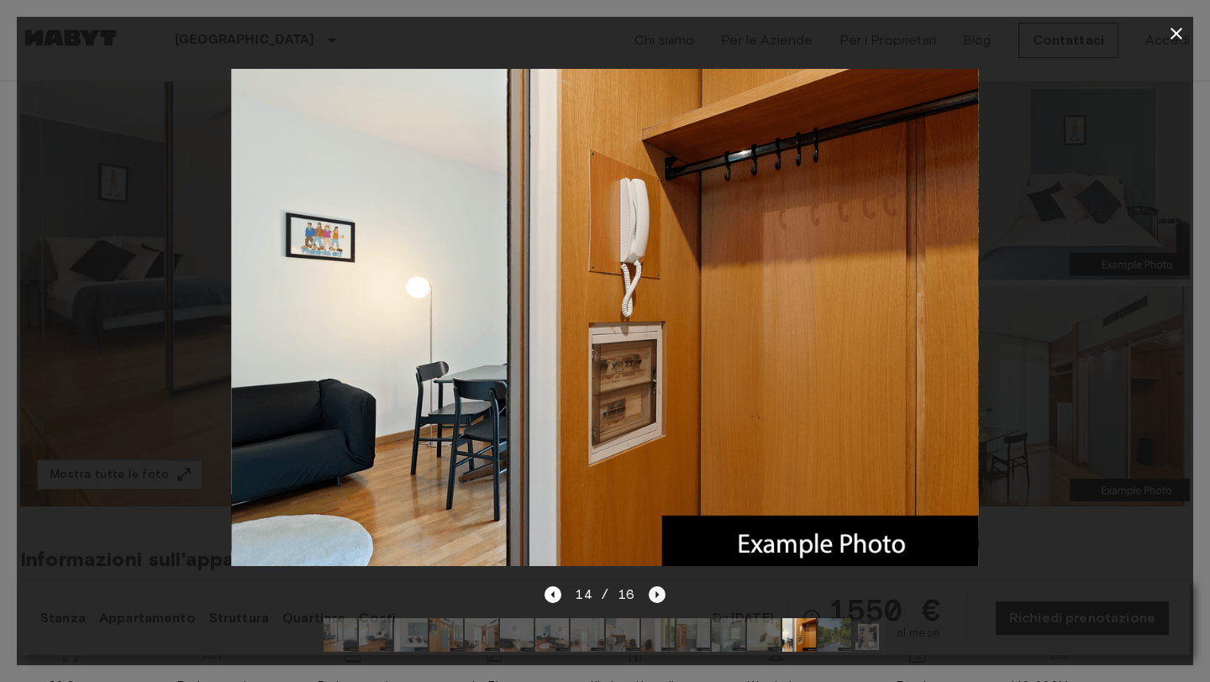
click at [650, 591] on icon "Next image" at bounding box center [657, 595] width 17 height 17
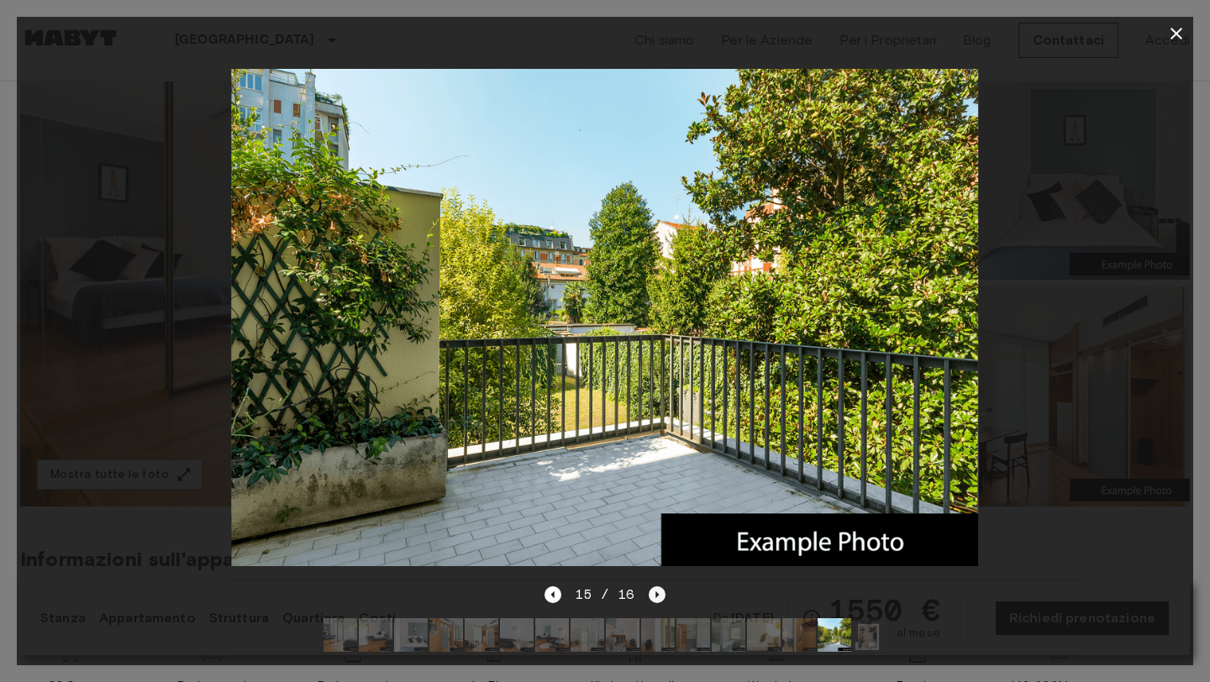
click at [650, 591] on icon "Next image" at bounding box center [657, 595] width 17 height 17
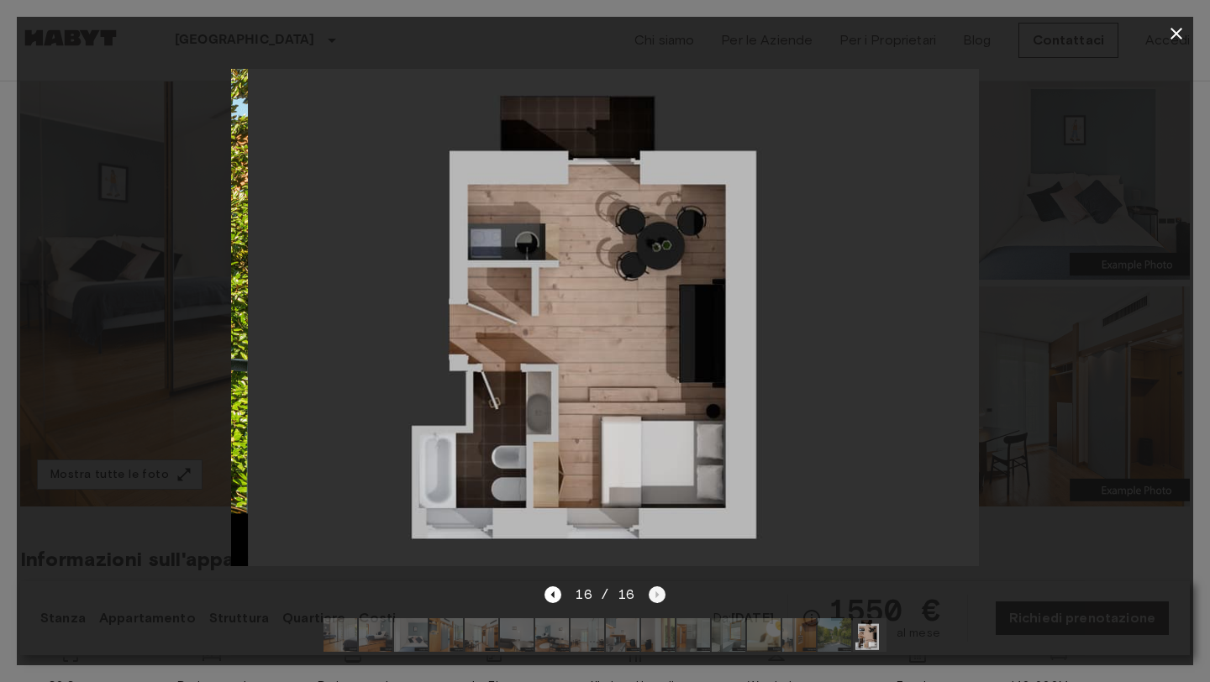
click at [650, 591] on div "16 / 16" at bounding box center [605, 595] width 120 height 20
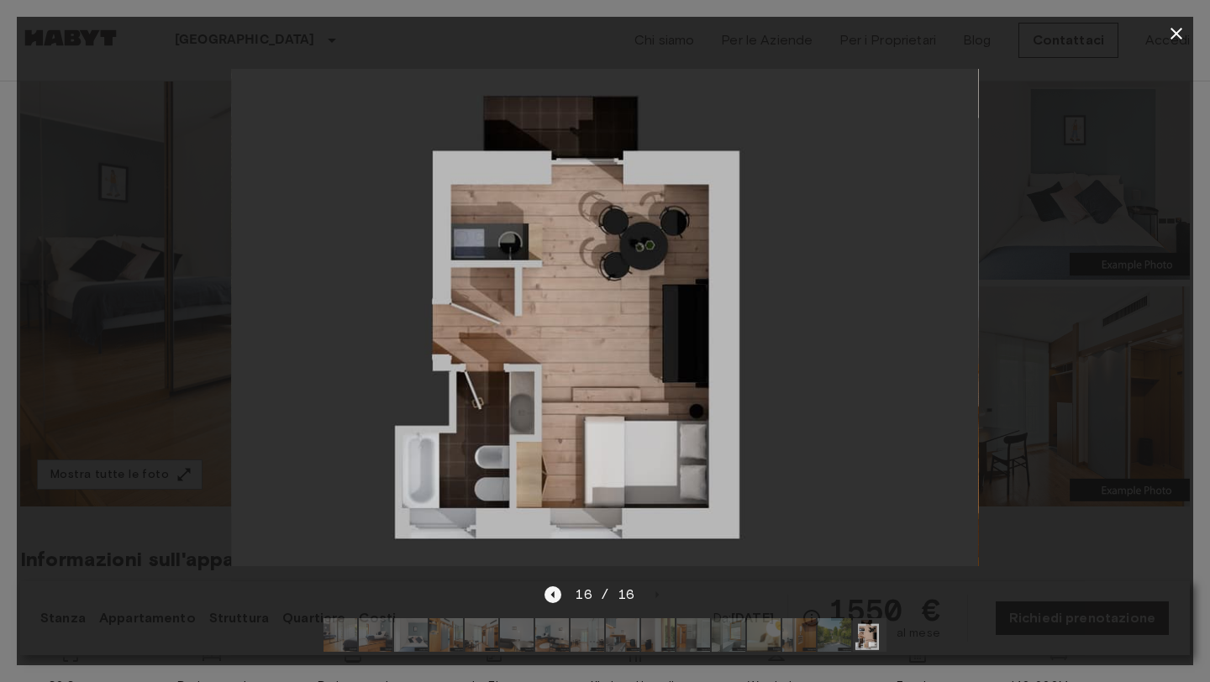
click at [557, 597] on icon "Previous image" at bounding box center [553, 595] width 17 height 17
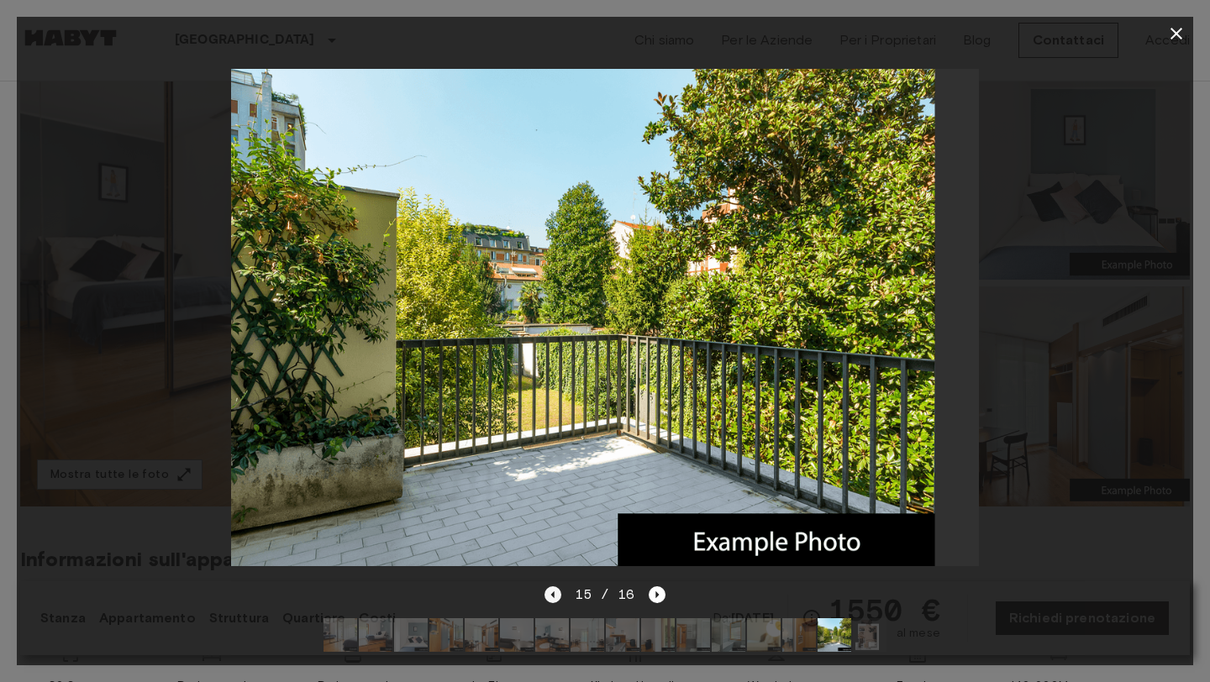
click at [557, 597] on icon "Previous image" at bounding box center [553, 595] width 17 height 17
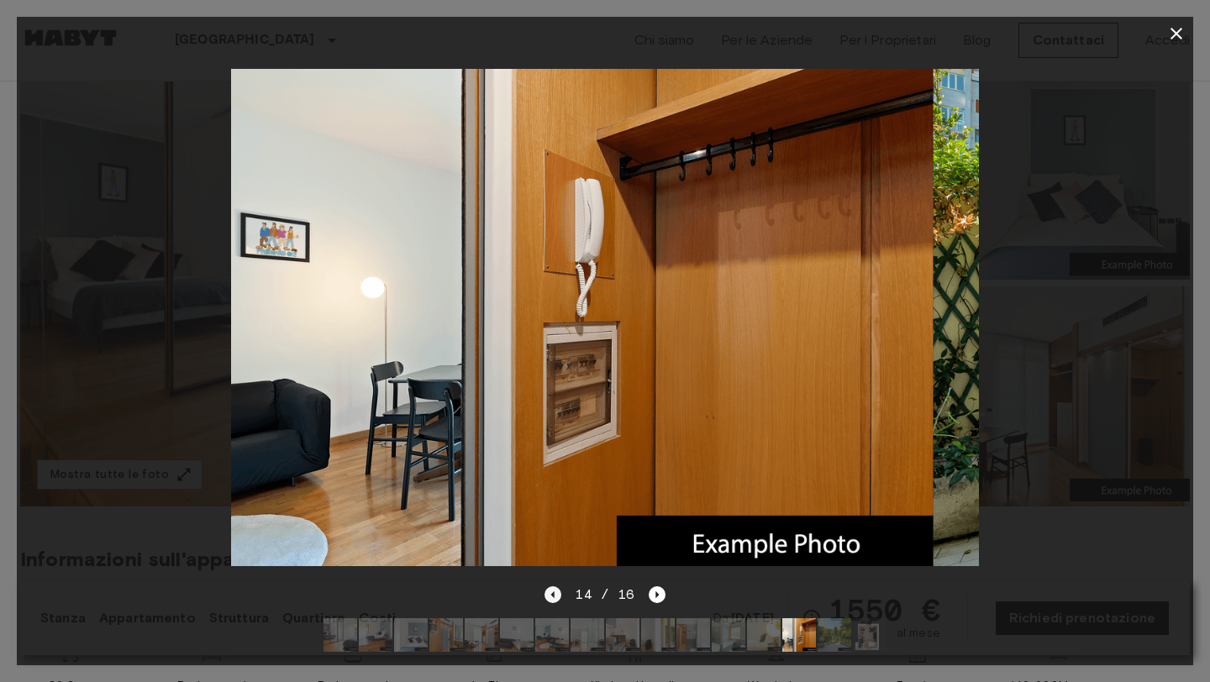
click at [557, 597] on icon "Previous image" at bounding box center [553, 595] width 17 height 17
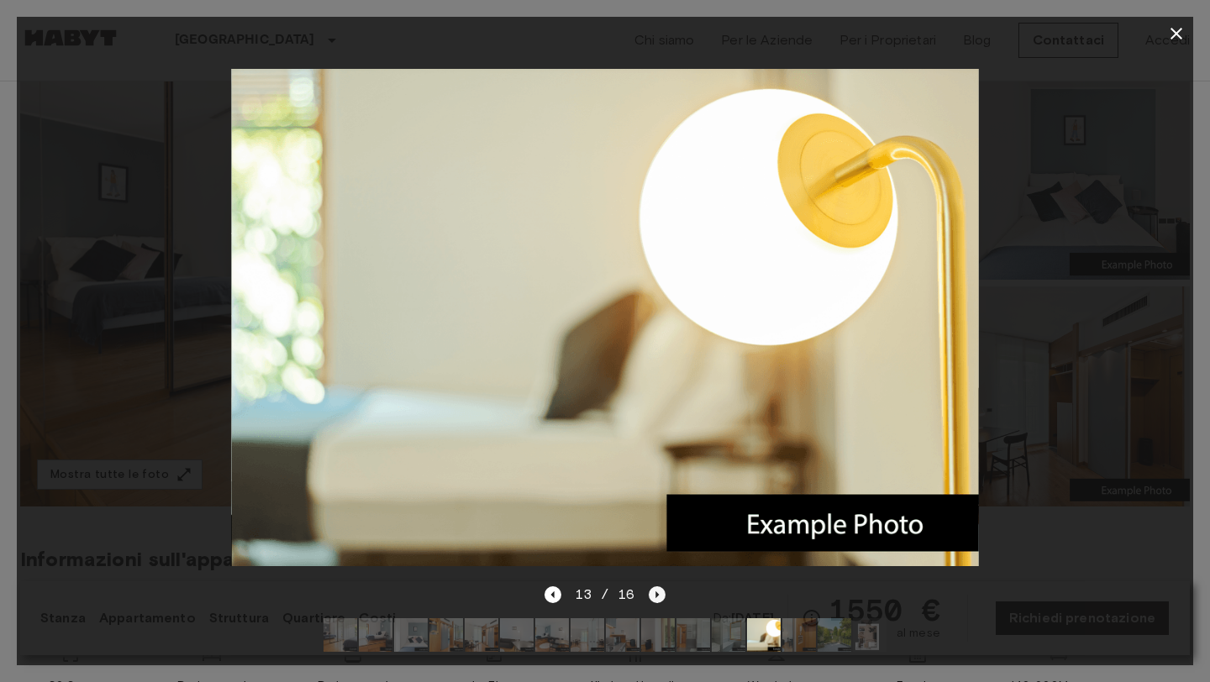
click at [661, 594] on icon "Next image" at bounding box center [657, 595] width 17 height 17
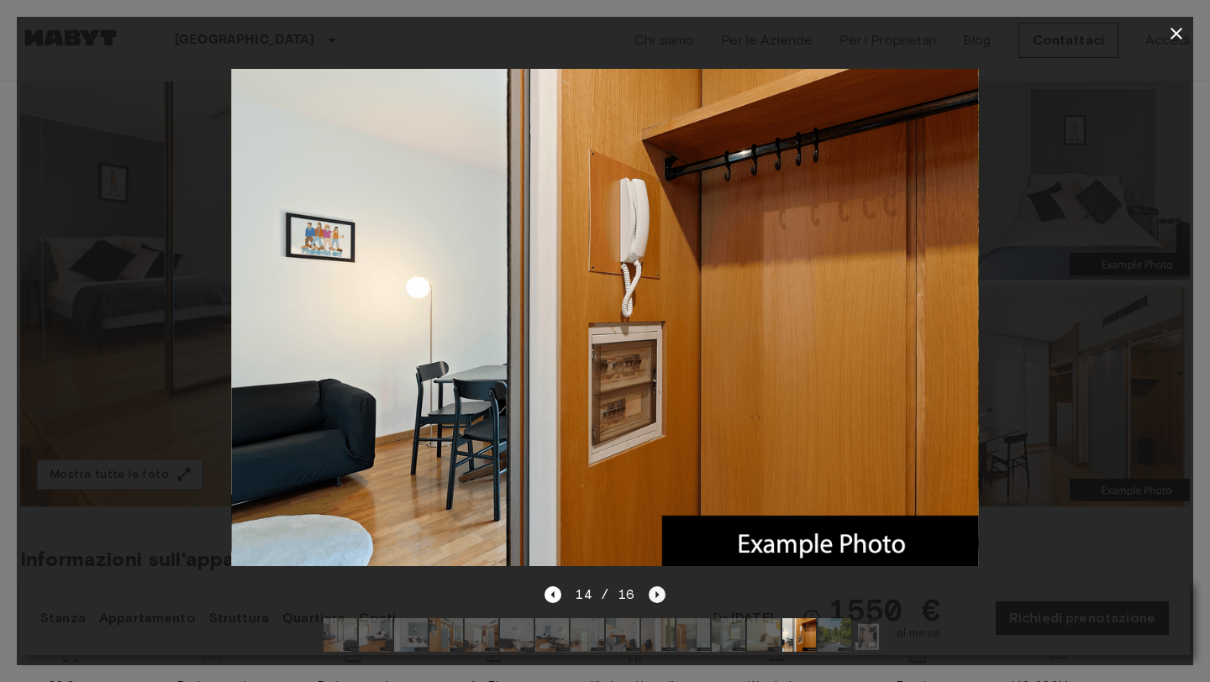
click at [657, 597] on icon "Next image" at bounding box center [657, 595] width 17 height 17
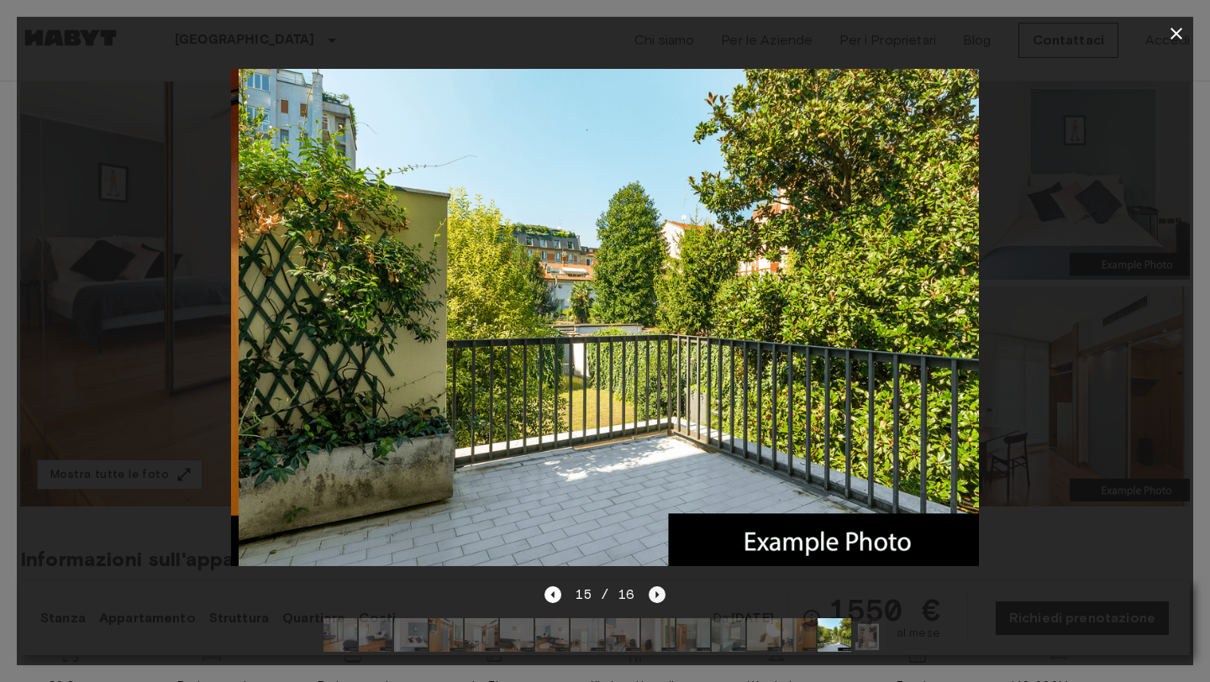
click at [657, 597] on icon "Next image" at bounding box center [657, 595] width 17 height 17
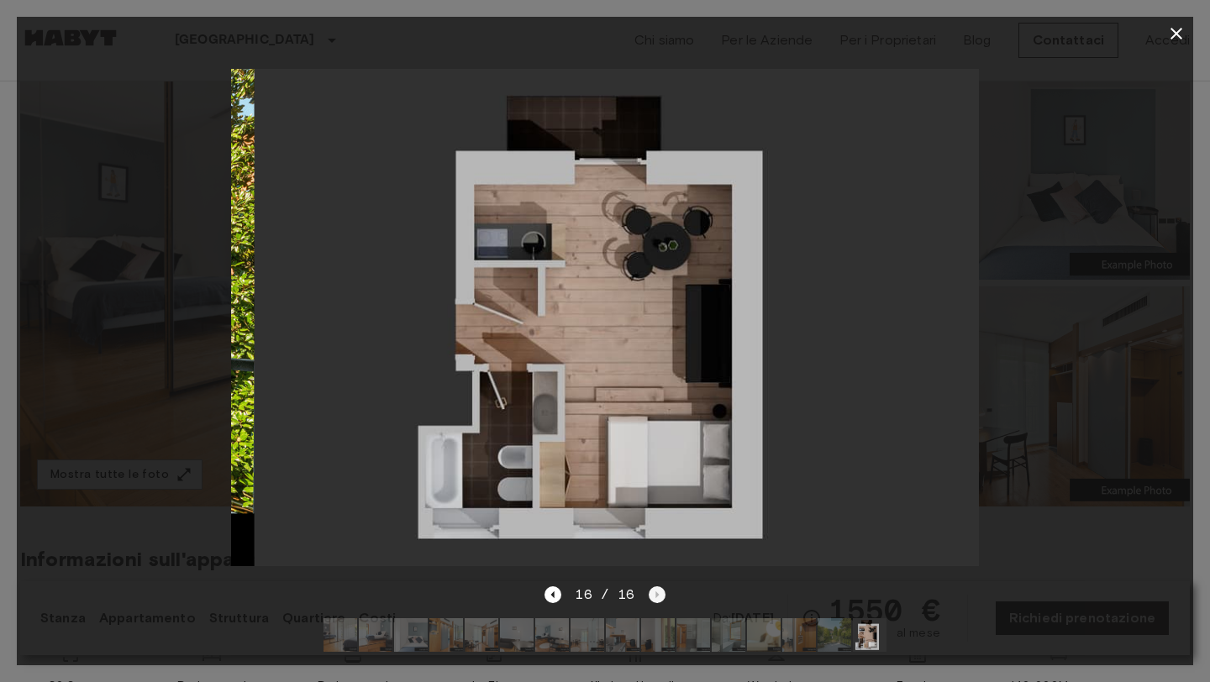
click at [657, 597] on div "16 / 16" at bounding box center [605, 595] width 120 height 20
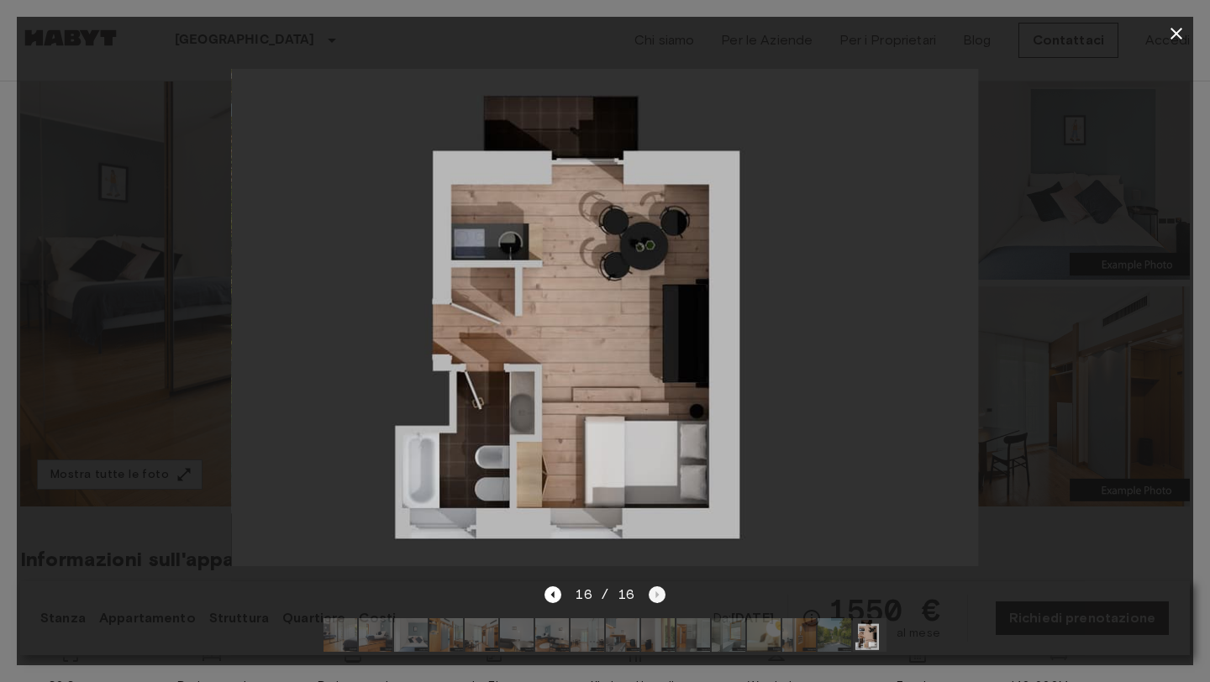
click at [657, 597] on div "16 / 16" at bounding box center [605, 595] width 120 height 20
click at [554, 598] on icon "Previous image" at bounding box center [553, 595] width 17 height 17
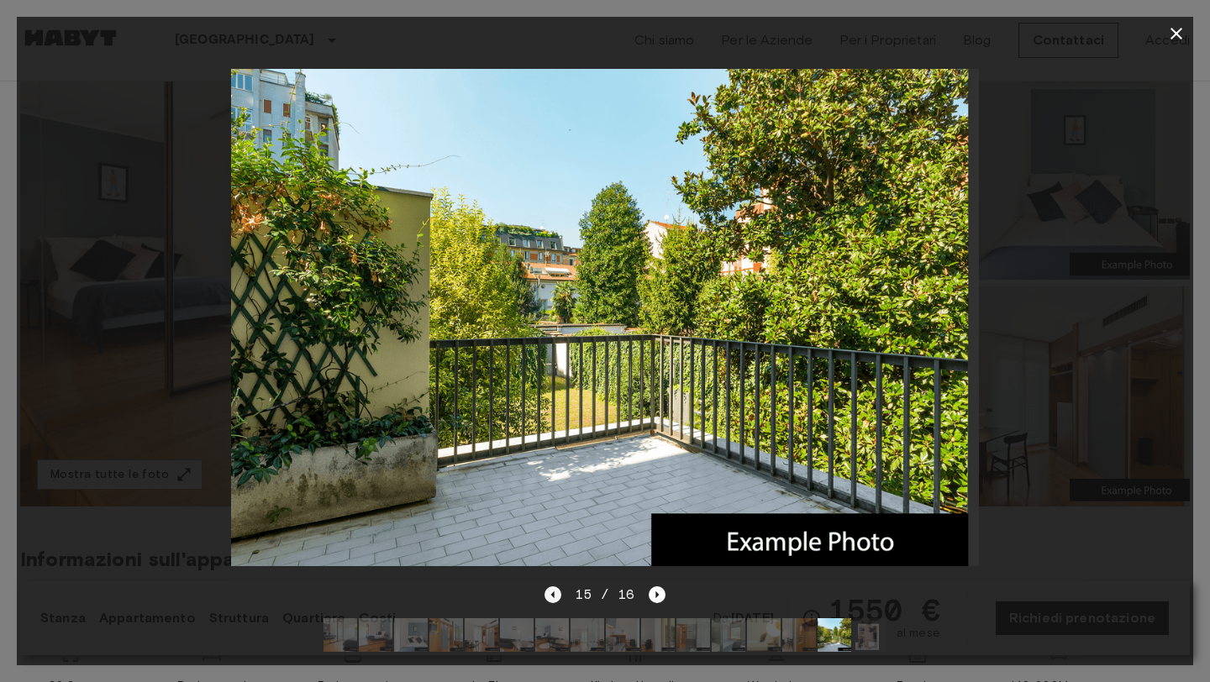
click at [554, 598] on icon "Previous image" at bounding box center [553, 595] width 17 height 17
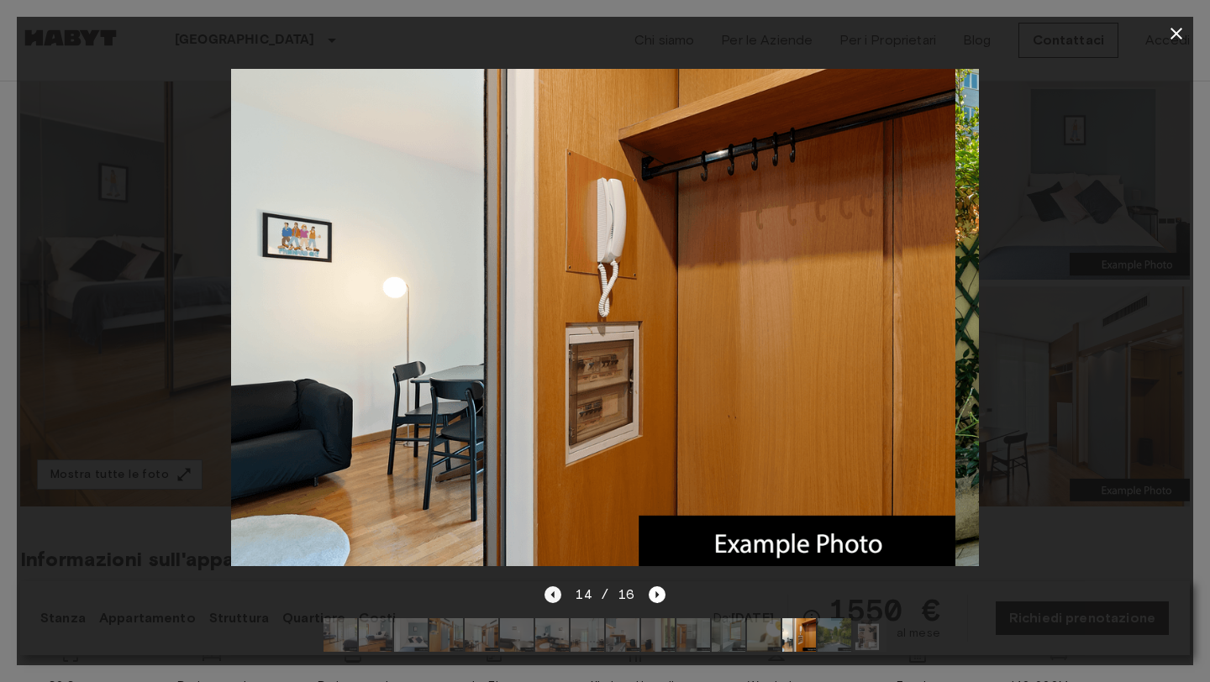
click at [554, 598] on icon "Previous image" at bounding box center [553, 595] width 17 height 17
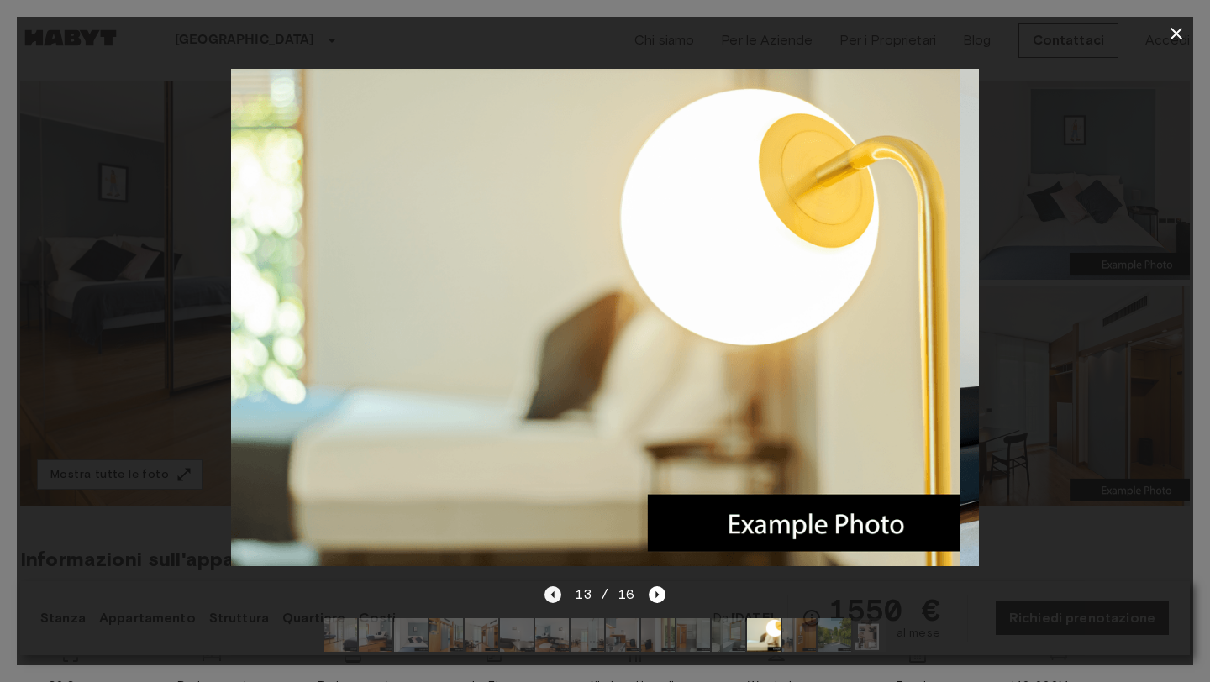
click at [554, 598] on icon "Previous image" at bounding box center [553, 595] width 17 height 17
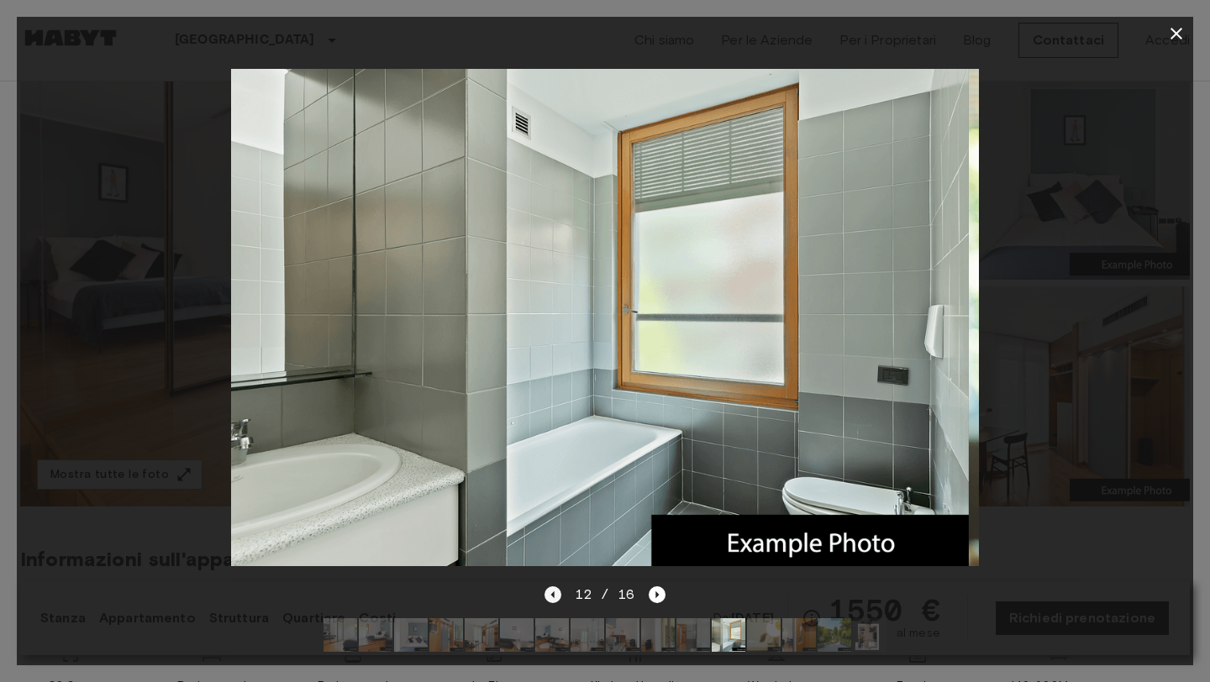
click at [554, 598] on icon "Previous image" at bounding box center [553, 595] width 17 height 17
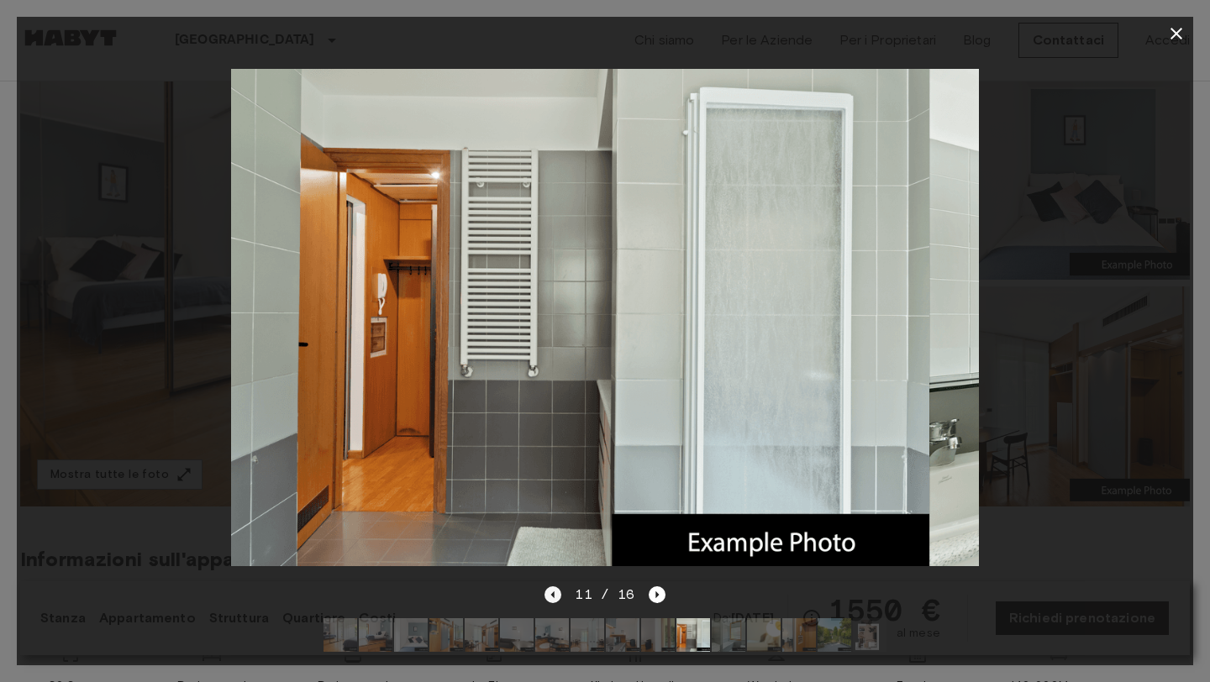
click at [554, 598] on icon "Previous image" at bounding box center [553, 595] width 17 height 17
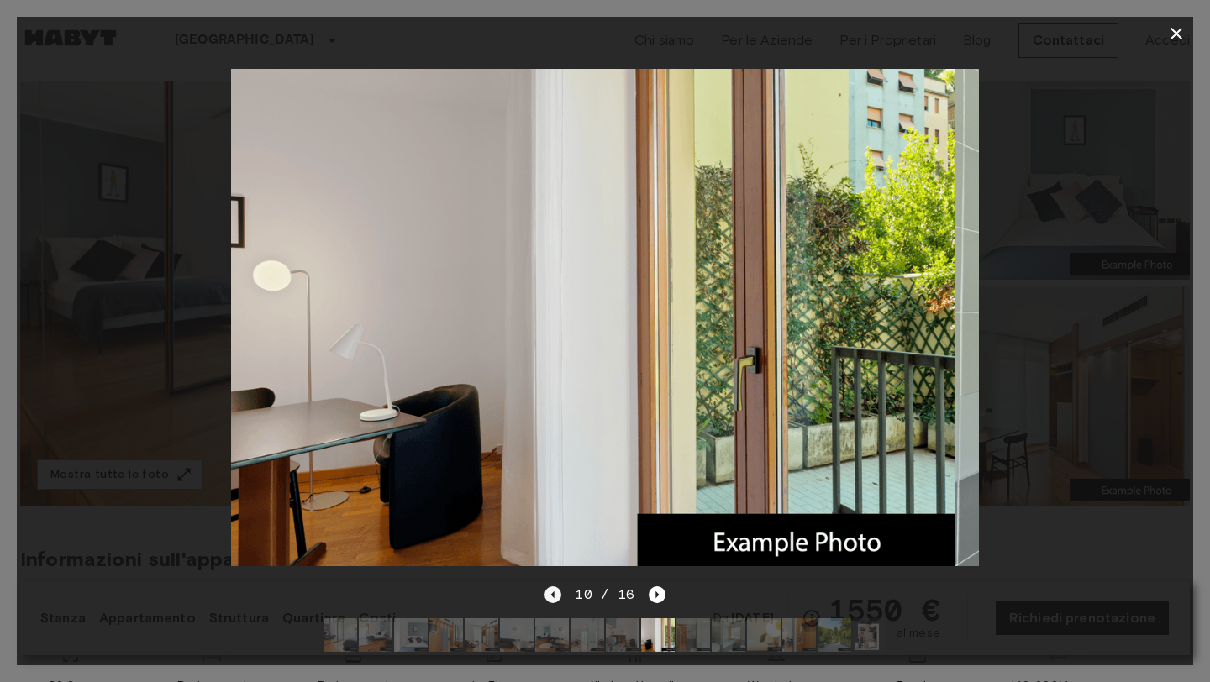
click at [554, 598] on icon "Previous image" at bounding box center [553, 595] width 17 height 17
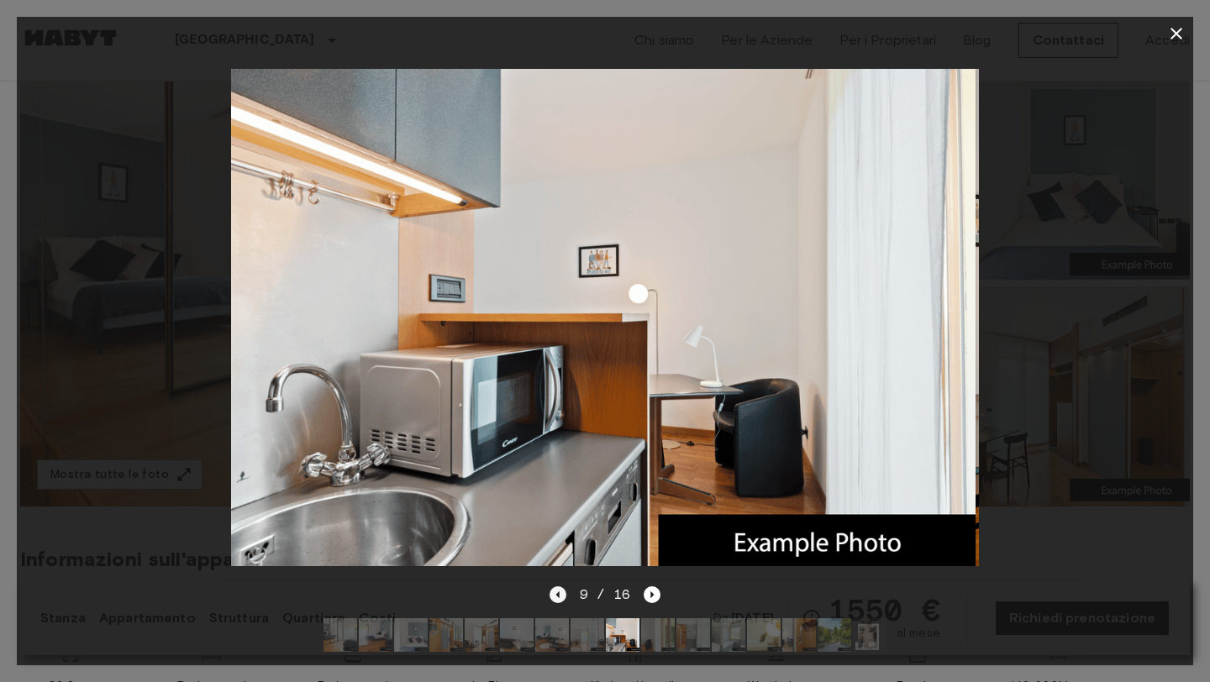
click at [554, 598] on icon "Previous image" at bounding box center [558, 595] width 17 height 17
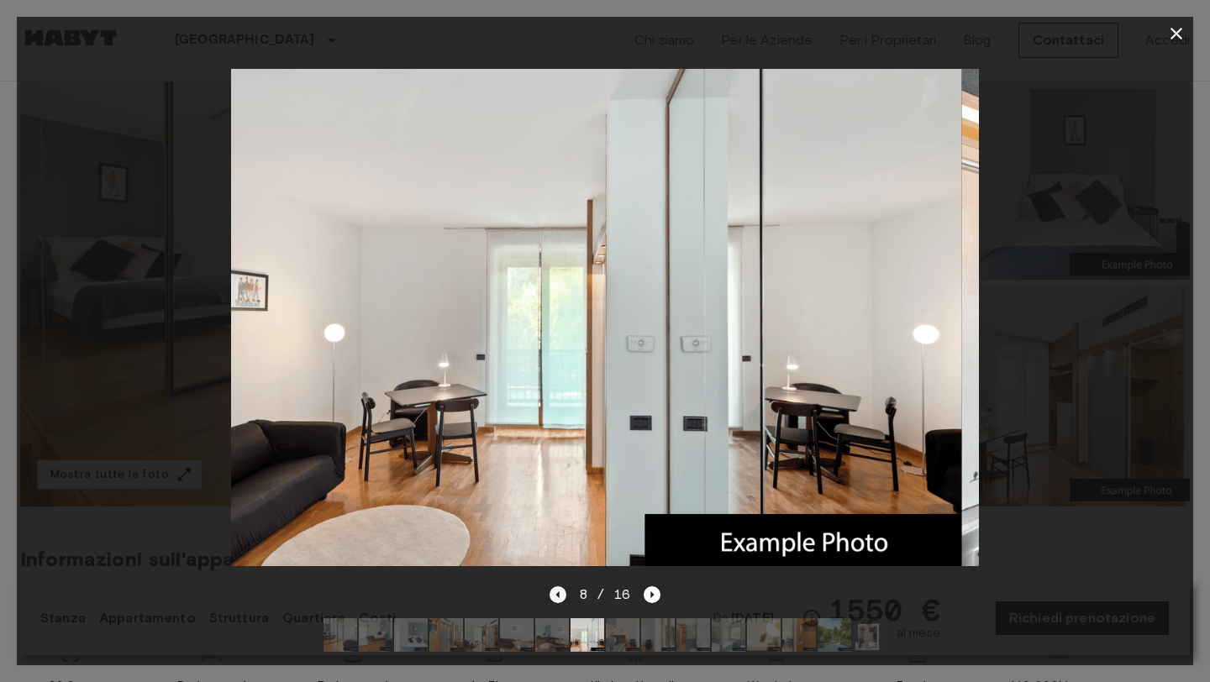
click at [554, 598] on icon "Previous image" at bounding box center [558, 595] width 17 height 17
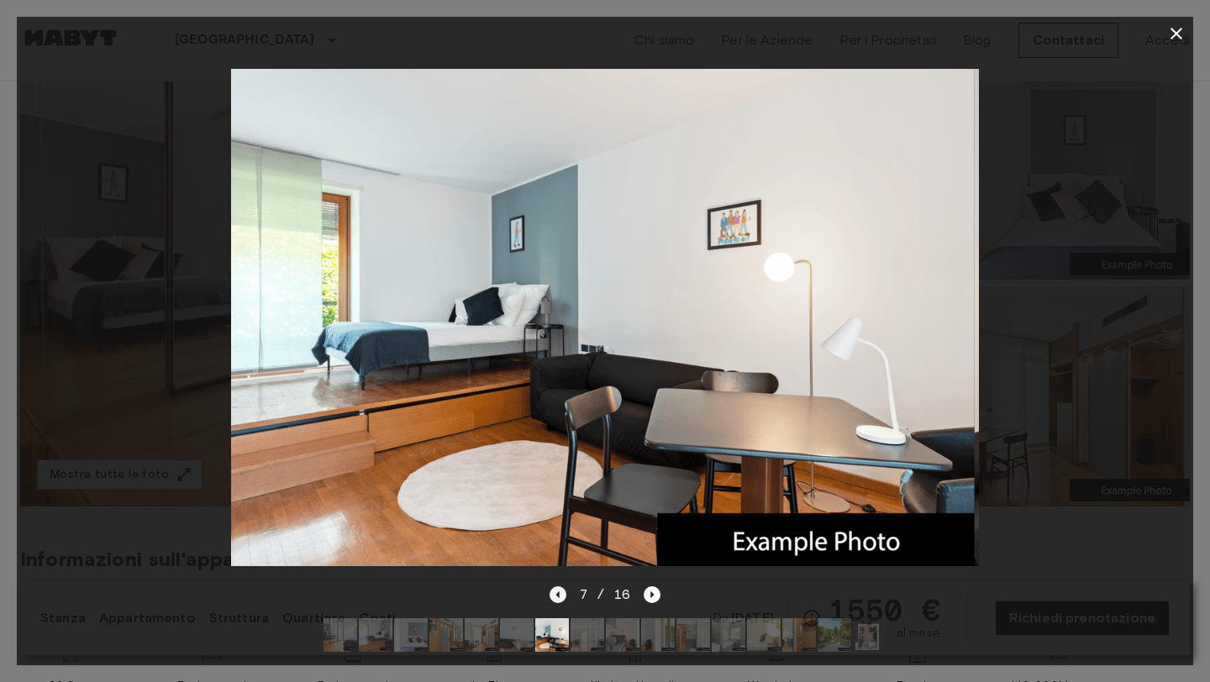
click at [554, 598] on icon "Previous image" at bounding box center [558, 595] width 17 height 17
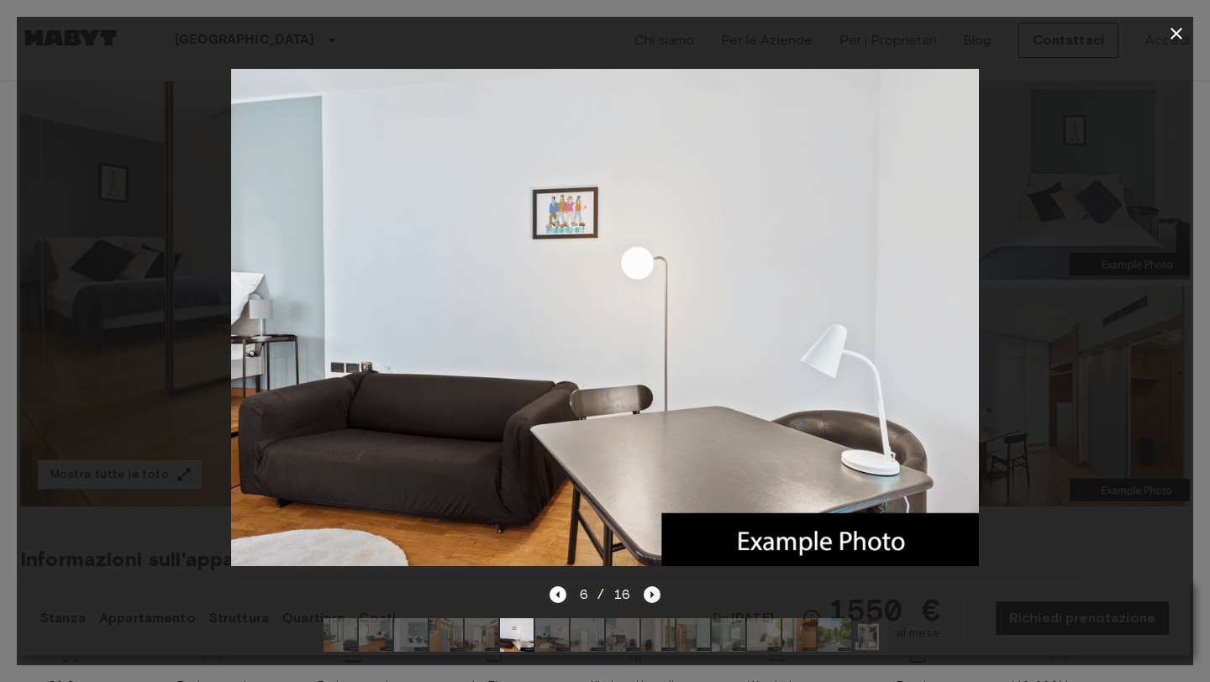
click at [651, 596] on icon "Next image" at bounding box center [652, 595] width 3 height 7
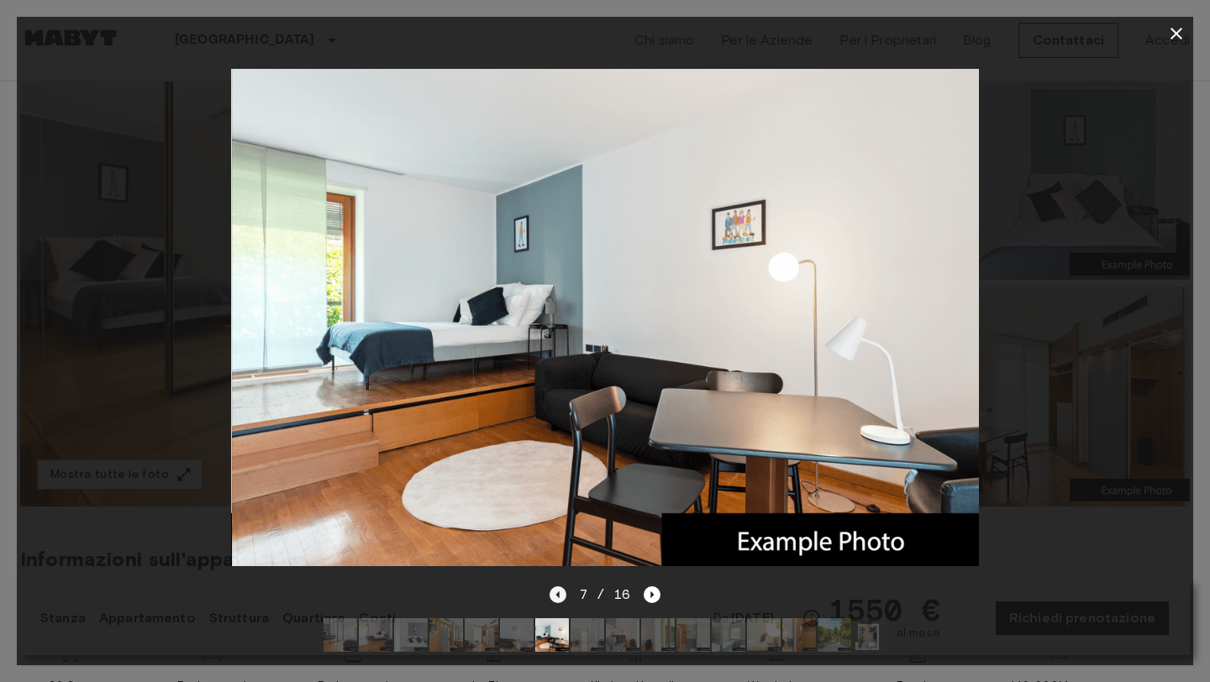
click at [555, 599] on icon "Previous image" at bounding box center [558, 595] width 17 height 17
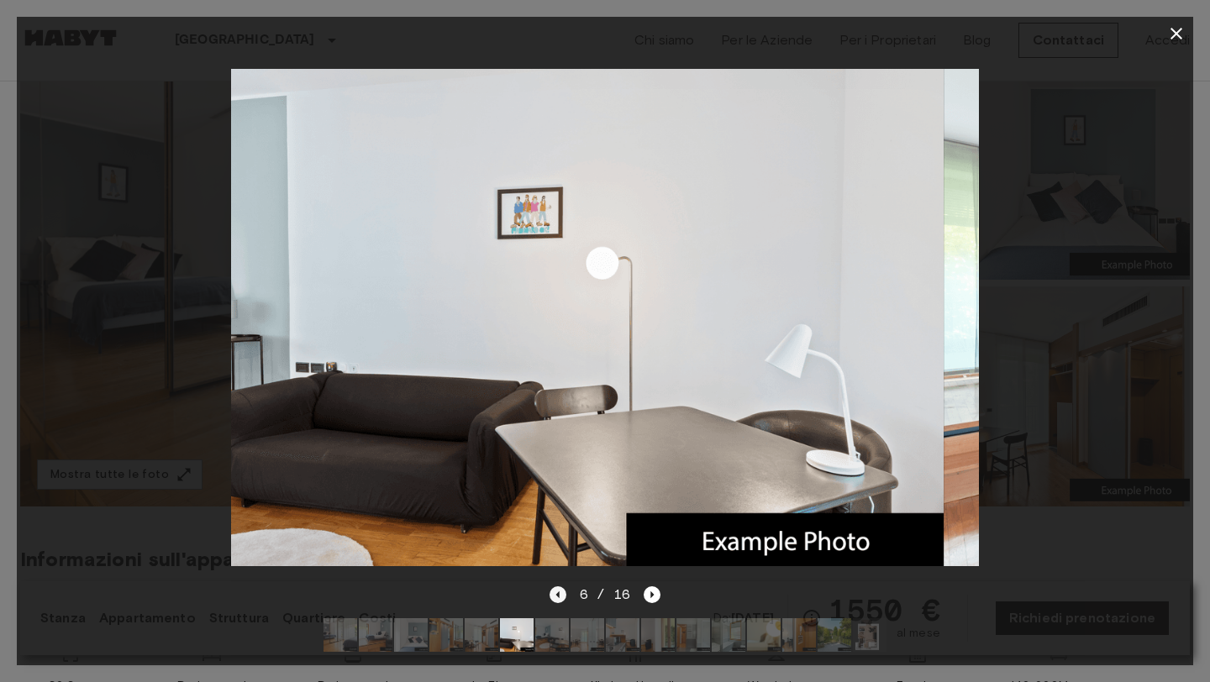
click at [555, 599] on icon "Previous image" at bounding box center [558, 595] width 17 height 17
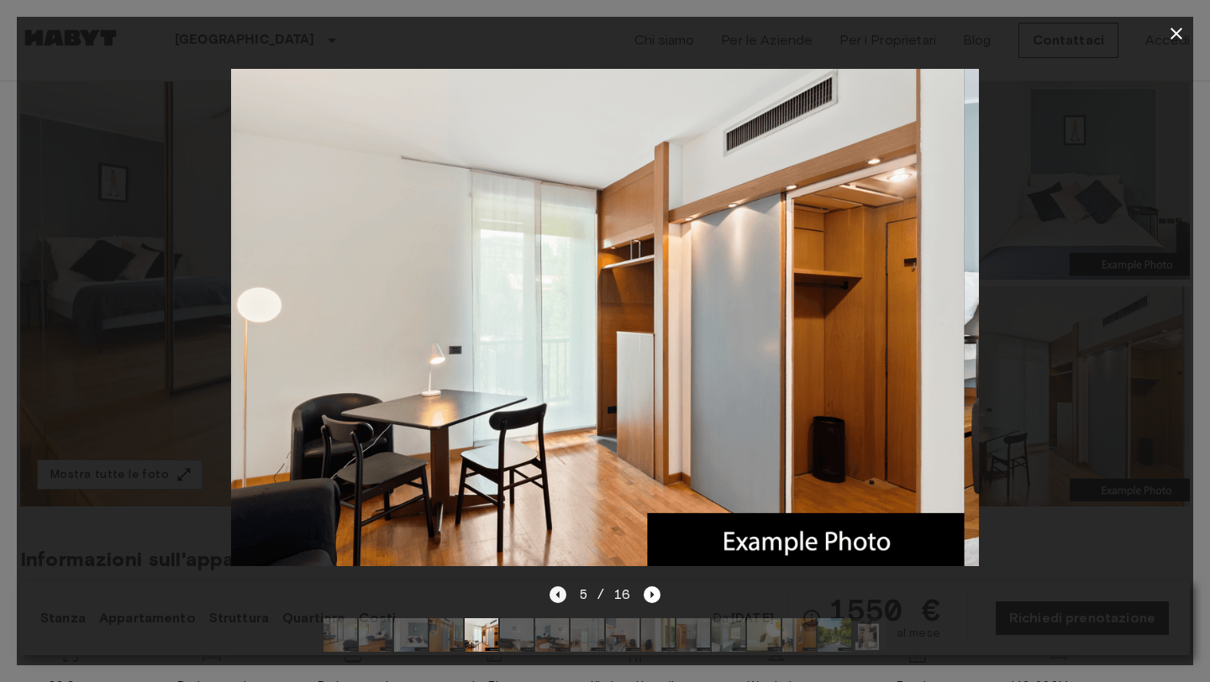
click at [555, 599] on icon "Previous image" at bounding box center [558, 595] width 17 height 17
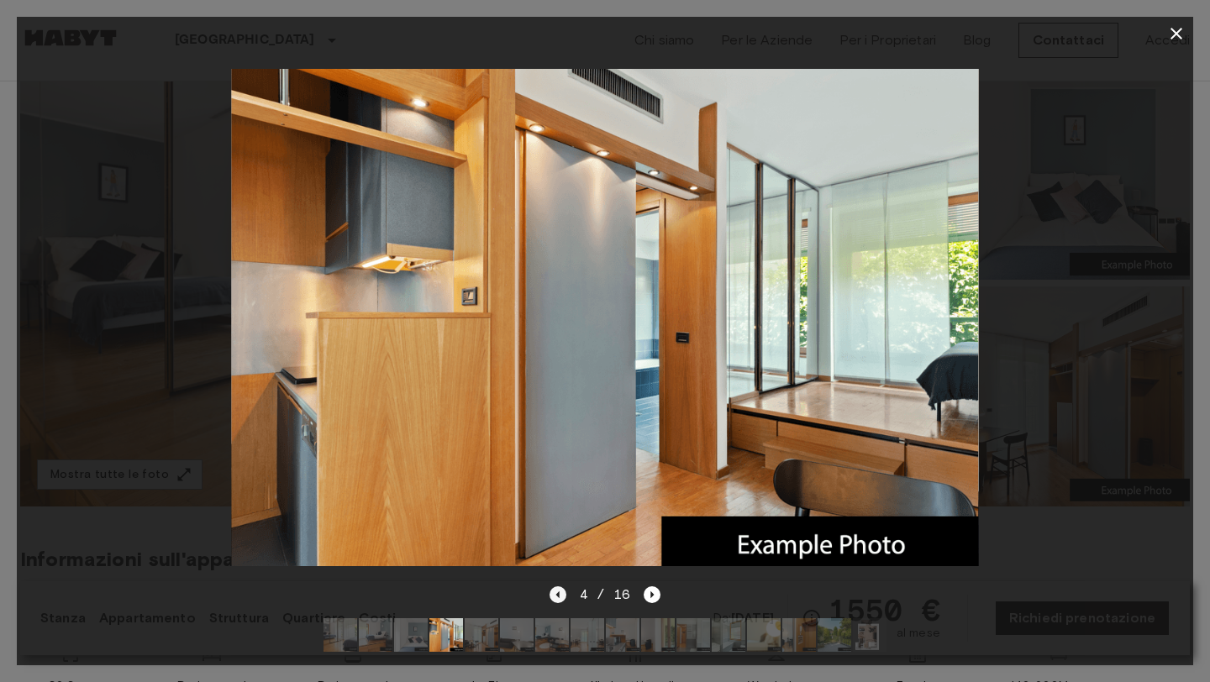
click at [555, 601] on icon "Previous image" at bounding box center [558, 595] width 17 height 17
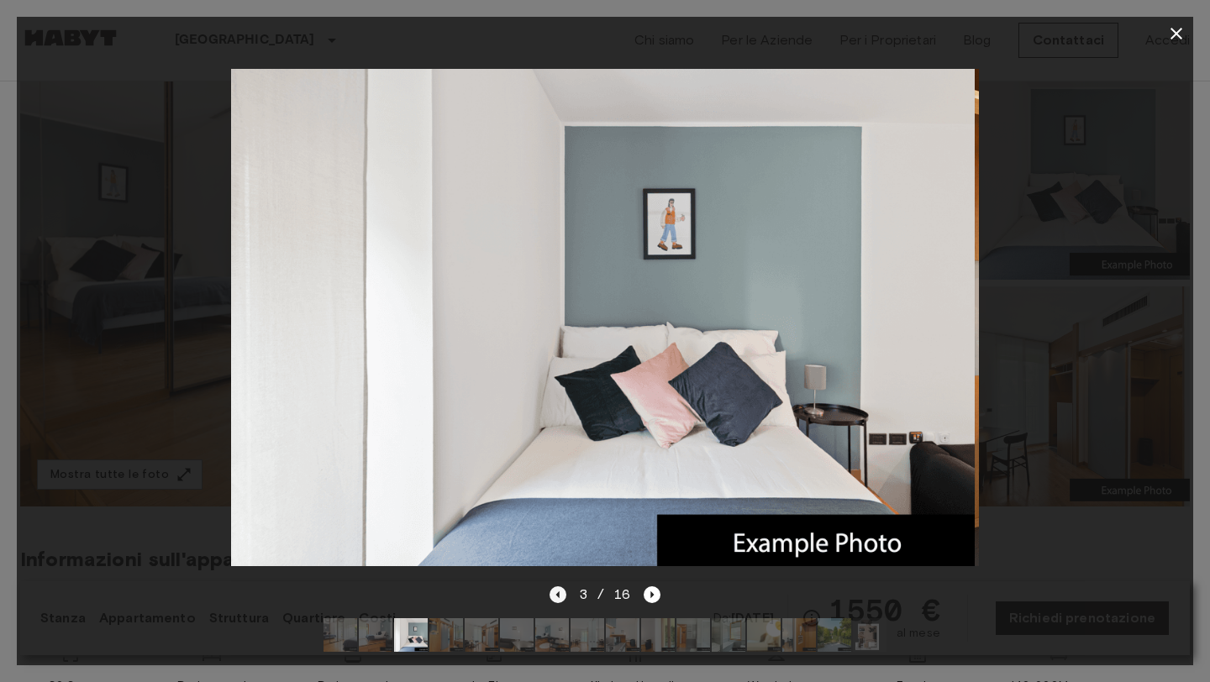
click at [555, 601] on icon "Previous image" at bounding box center [558, 595] width 17 height 17
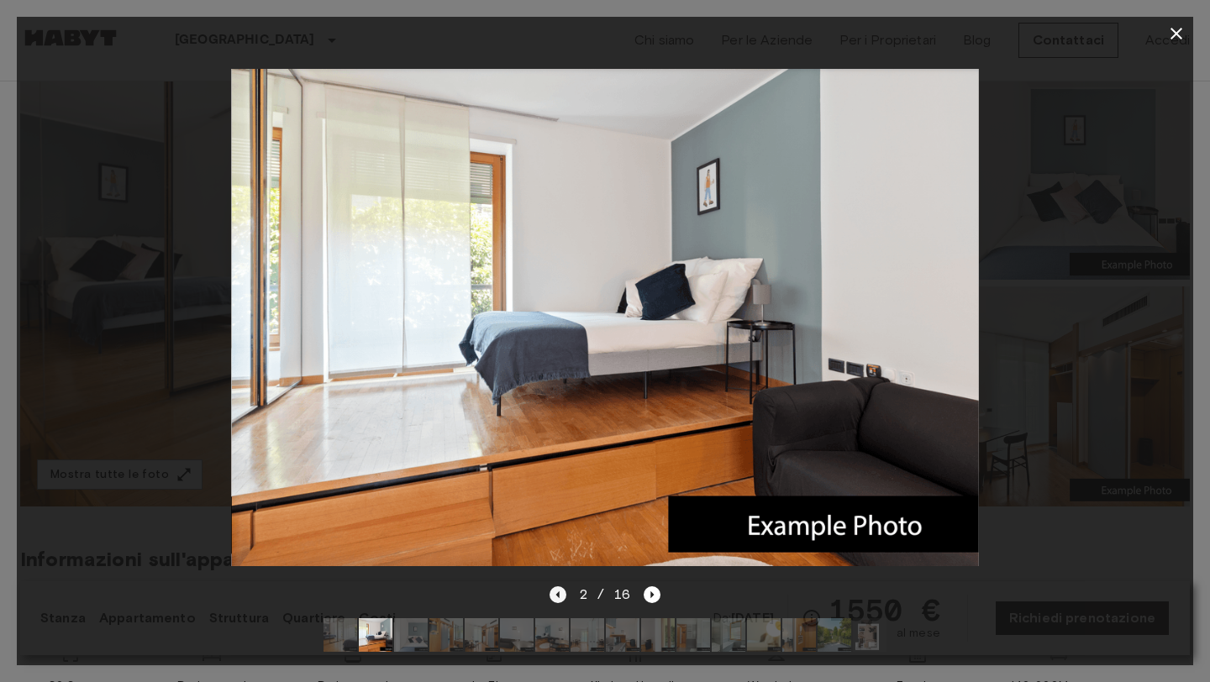
click at [555, 598] on icon "Previous image" at bounding box center [558, 595] width 17 height 17
